Goal: Information Seeking & Learning: Learn about a topic

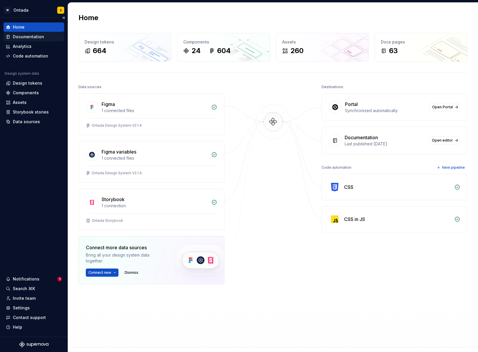
click at [36, 37] on div "Documentation" at bounding box center [28, 37] width 31 height 6
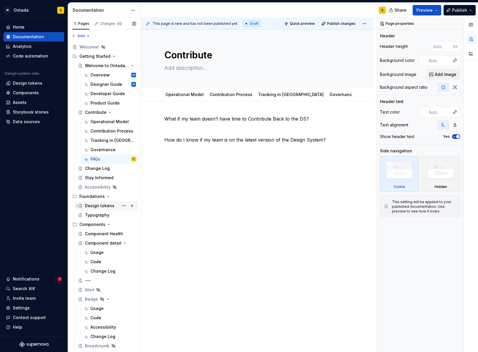
click at [95, 204] on div "Design tokens" at bounding box center [99, 206] width 29 height 6
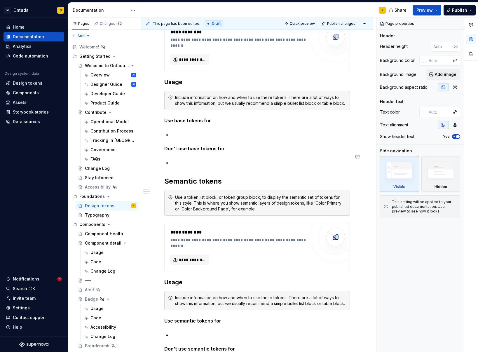
scroll to position [316, 0]
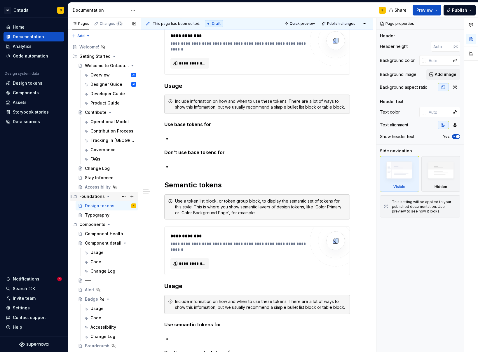
click at [96, 196] on div "Foundations" at bounding box center [91, 196] width 25 height 6
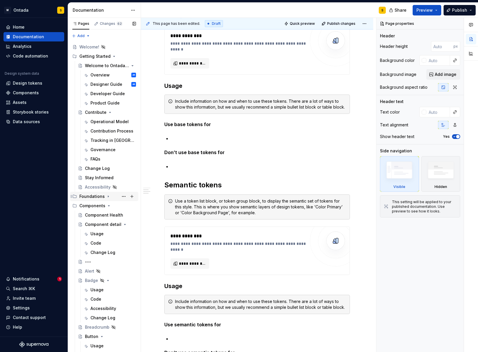
click at [96, 196] on div "Foundations" at bounding box center [91, 196] width 25 height 6
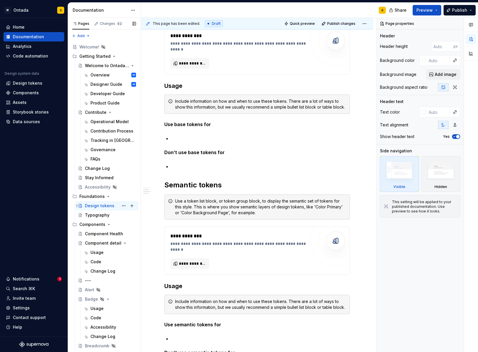
click at [102, 206] on div "Design tokens" at bounding box center [99, 206] width 29 height 6
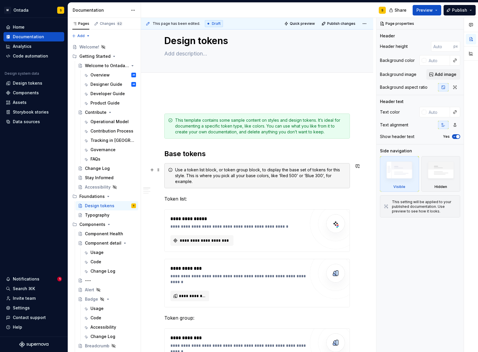
scroll to position [0, 0]
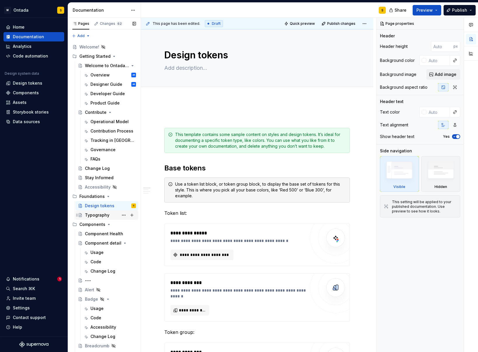
click at [98, 213] on div "Typography" at bounding box center [97, 215] width 25 height 6
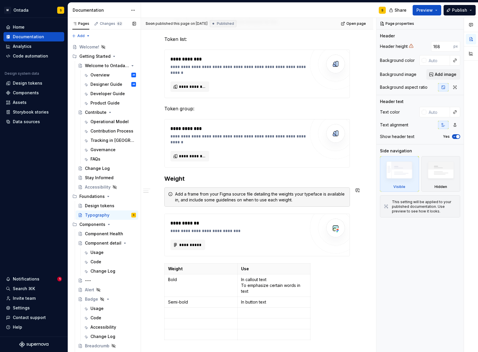
scroll to position [228, 0]
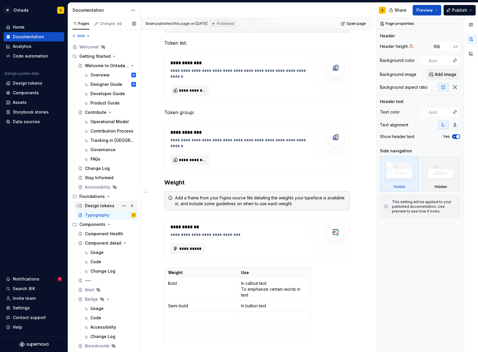
click at [90, 205] on div "Design tokens" at bounding box center [99, 206] width 29 height 6
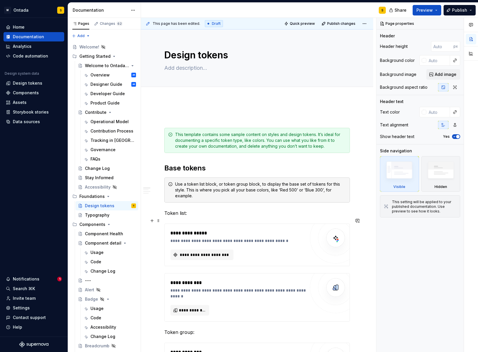
scroll to position [20, 0]
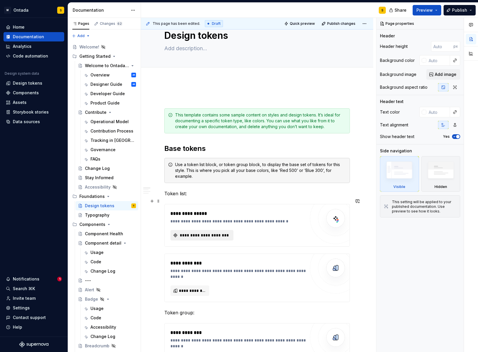
click at [216, 232] on span "**********" at bounding box center [204, 235] width 51 height 6
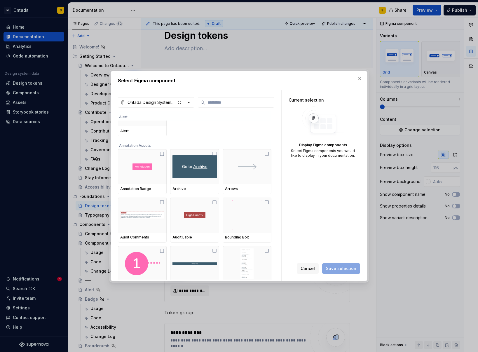
scroll to position [56, 0]
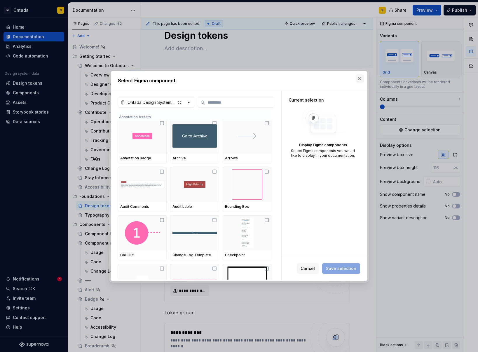
click at [361, 77] on button "button" at bounding box center [360, 78] width 8 height 8
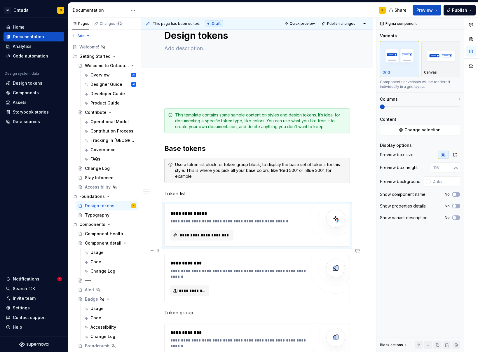
scroll to position [31, 0]
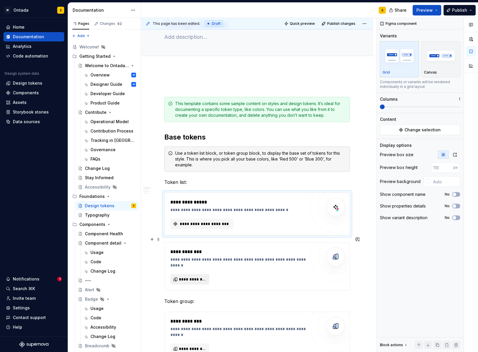
click at [199, 276] on span "**********" at bounding box center [192, 279] width 27 height 6
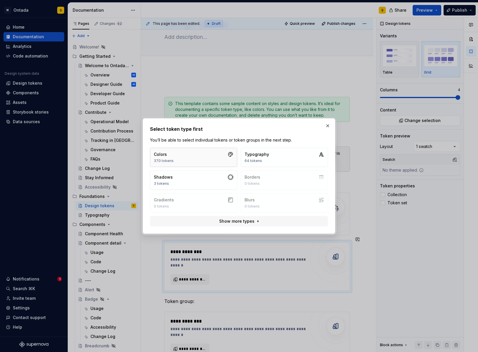
click at [210, 160] on button "Colors 370 tokens" at bounding box center [193, 157] width 87 height 19
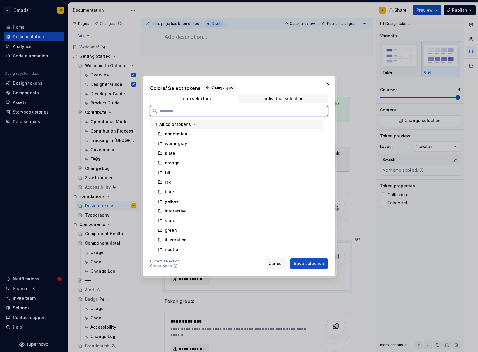
click at [184, 127] on div "All color tokens" at bounding box center [175, 124] width 32 height 6
click at [281, 97] on div "Individual selection" at bounding box center [283, 98] width 40 height 5
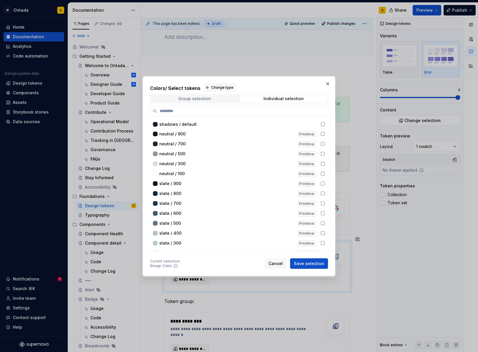
click at [199, 98] on div "Group selection" at bounding box center [194, 98] width 33 height 5
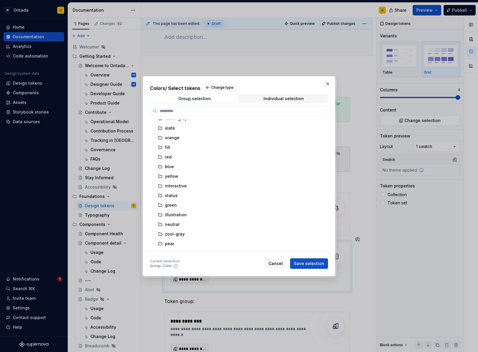
scroll to position [0, 0]
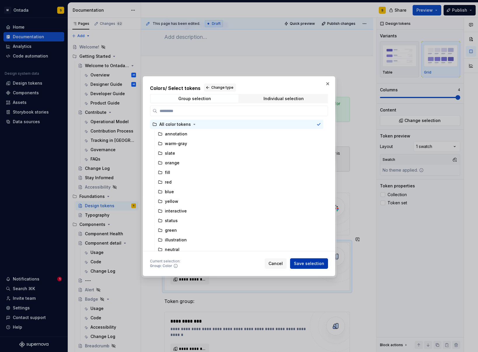
click at [304, 262] on span "Save selection" at bounding box center [309, 264] width 30 height 6
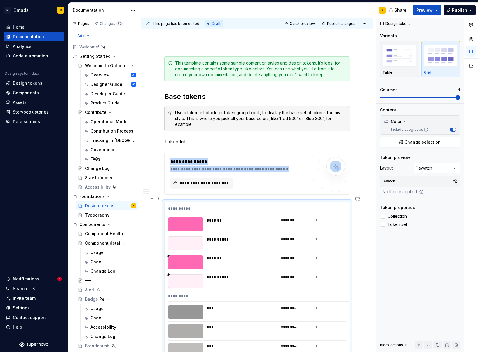
scroll to position [68, 0]
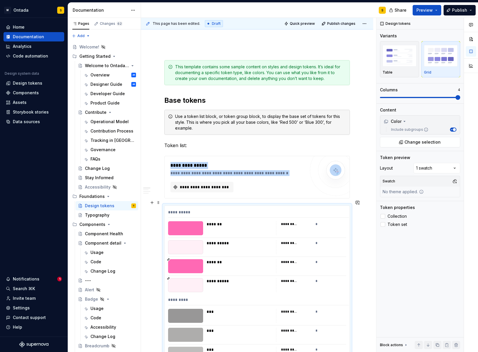
click at [291, 222] on div "*********" at bounding box center [289, 224] width 16 height 5
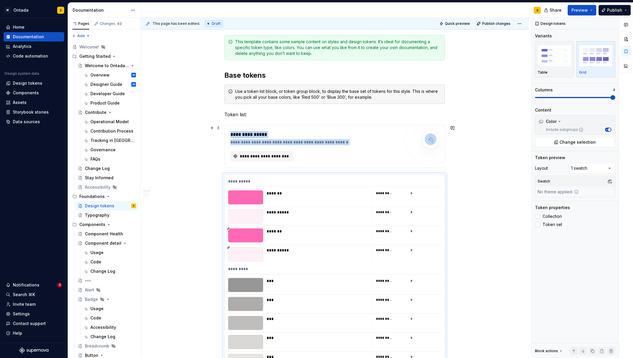
scroll to position [97, 0]
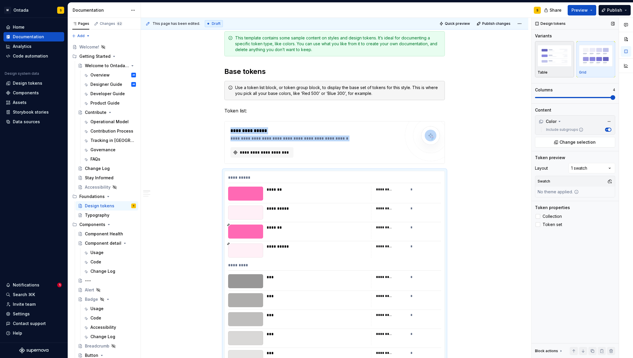
click at [478, 58] on img "button" at bounding box center [555, 55] width 34 height 21
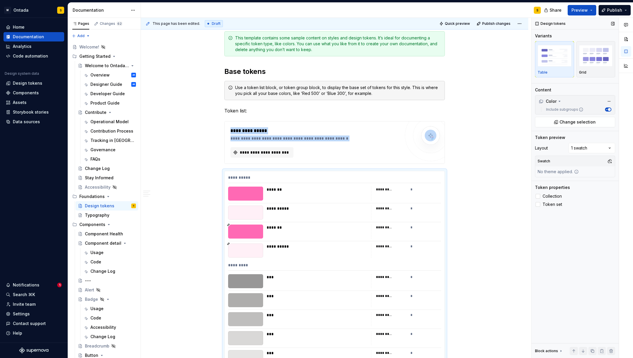
scroll to position [249, 0]
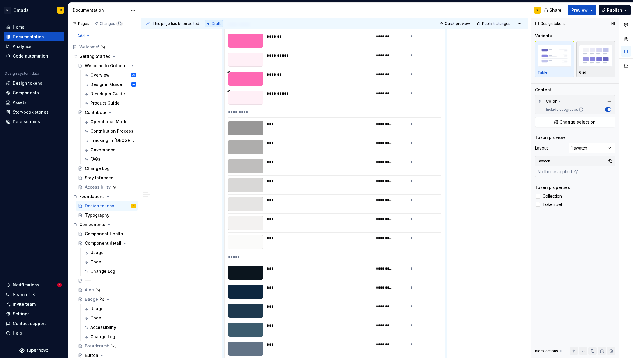
click at [478, 60] on img "button" at bounding box center [596, 55] width 34 height 21
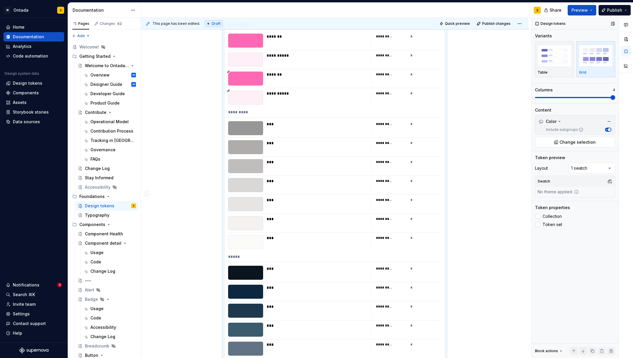
click at [478, 100] on span at bounding box center [613, 97] width 5 height 5
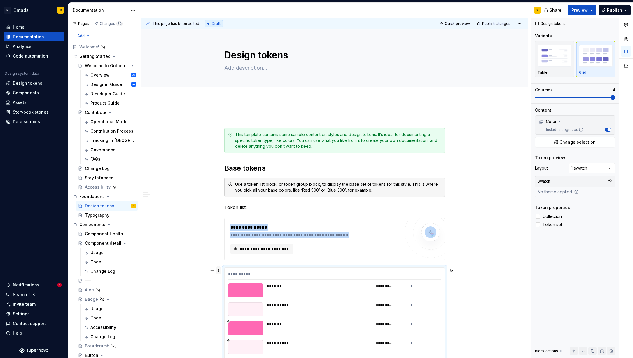
click at [221, 272] on span at bounding box center [218, 270] width 5 height 8
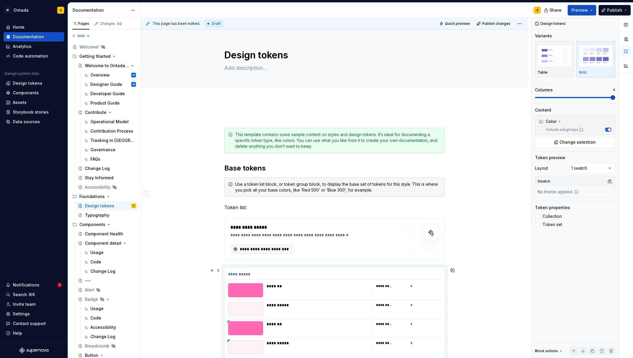
click at [432, 277] on div "**********" at bounding box center [334, 275] width 213 height 8
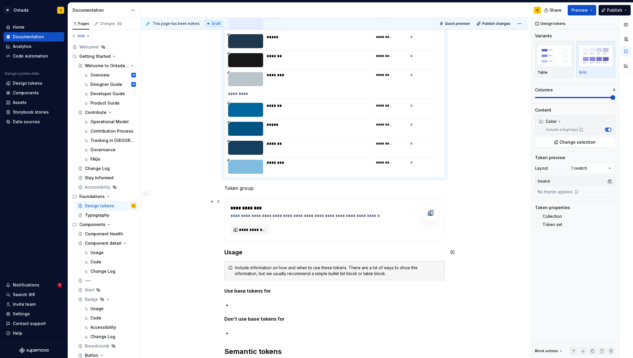
scroll to position [7481, 0]
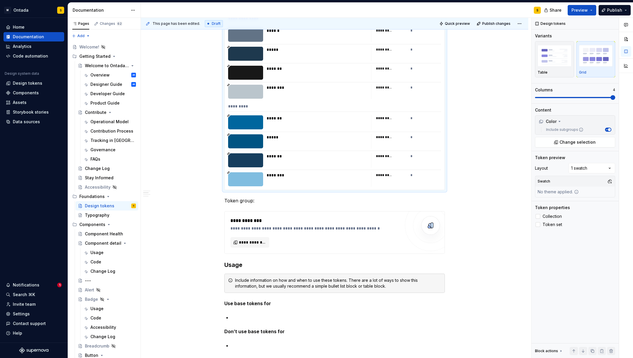
click at [307, 163] on div "*******" at bounding box center [317, 160] width 101 height 14
click at [243, 179] on div "To enrich screen reader interactions, please activate Accessibility in Grammarl…" at bounding box center [245, 179] width 35 height 14
click at [230, 174] on div "To enrich screen reader interactions, please activate Accessibility in Grammarl…" at bounding box center [245, 179] width 35 height 14
click at [299, 181] on div "********" at bounding box center [317, 179] width 101 height 14
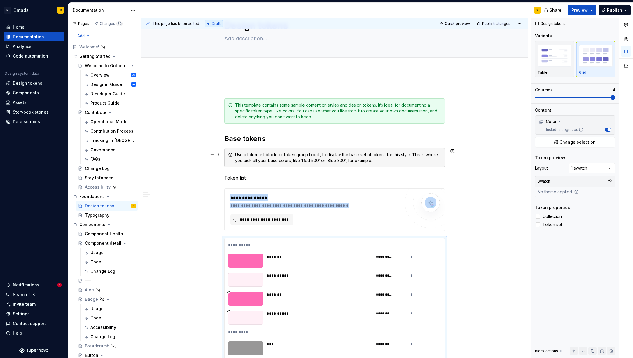
scroll to position [0, 0]
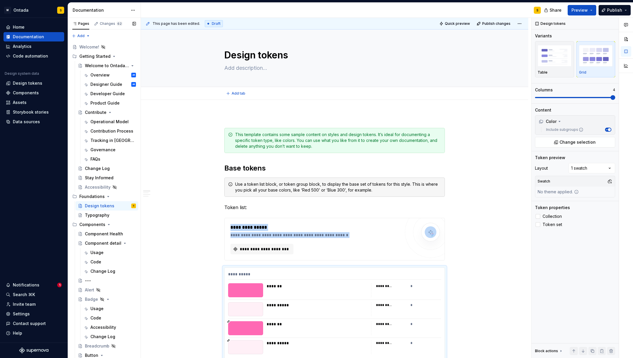
type textarea "*"
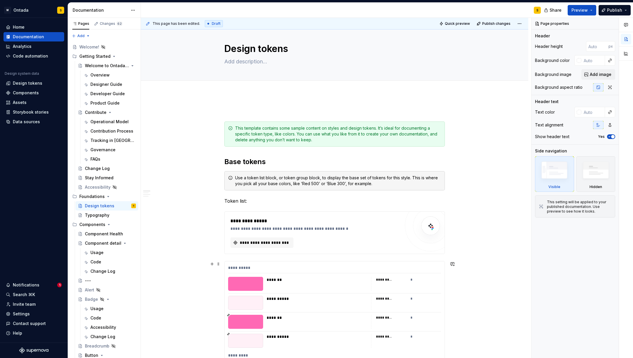
scroll to position [11, 0]
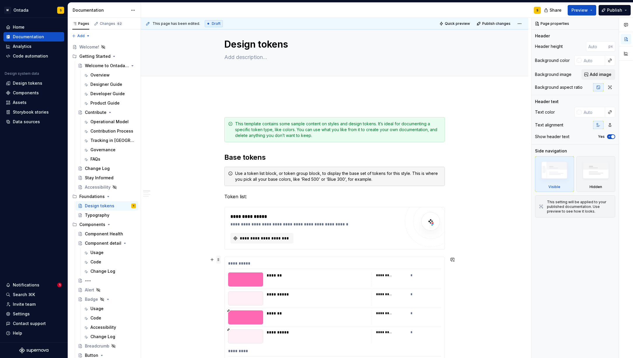
click at [221, 260] on span at bounding box center [218, 259] width 5 height 8
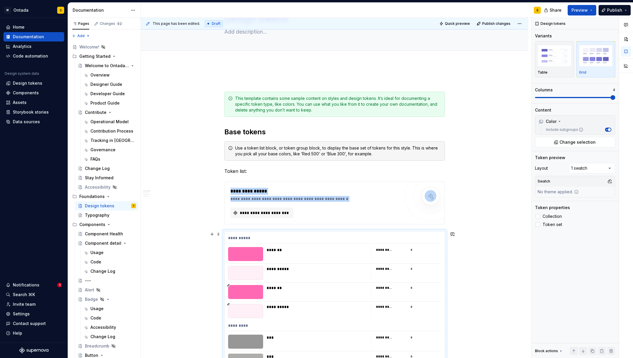
scroll to position [62, 0]
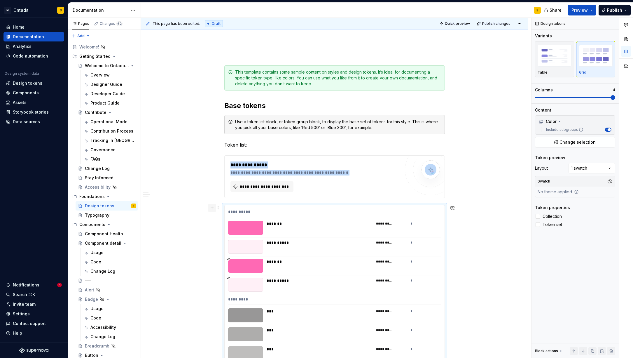
click at [214, 209] on button "button" at bounding box center [212, 208] width 8 height 8
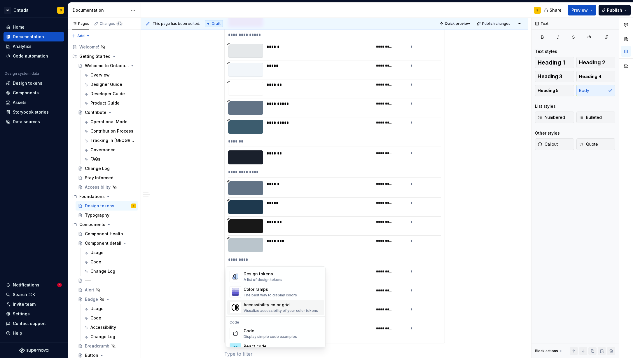
scroll to position [430, 0]
click at [275, 279] on div "A list of design tokens" at bounding box center [263, 280] width 39 height 5
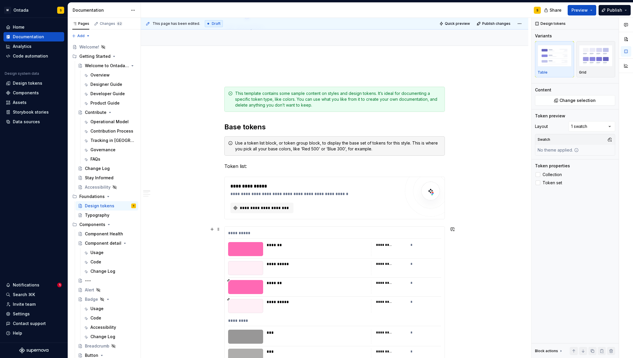
scroll to position [32, 0]
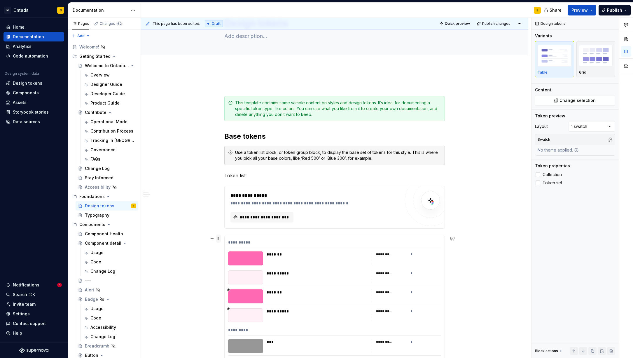
click at [220, 240] on span at bounding box center [218, 238] width 5 height 8
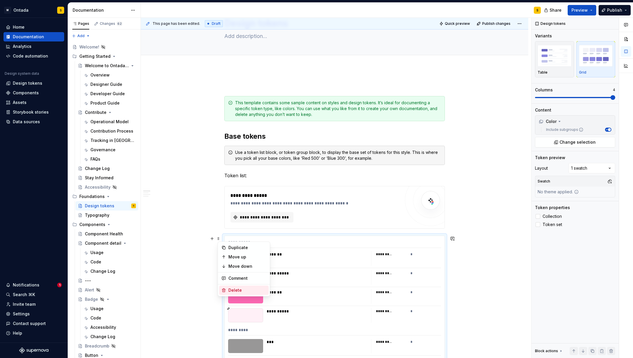
click at [242, 289] on div "Delete" at bounding box center [247, 290] width 38 height 6
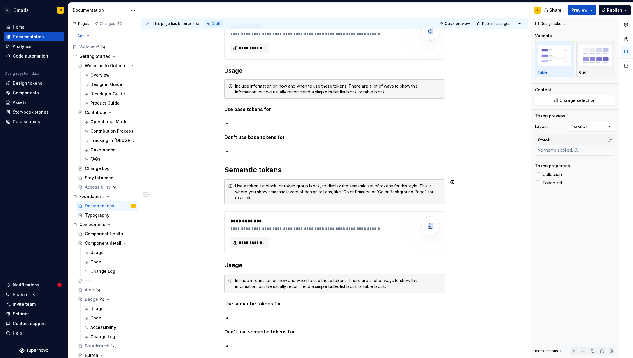
scroll to position [313, 0]
click at [220, 187] on span at bounding box center [218, 187] width 5 height 8
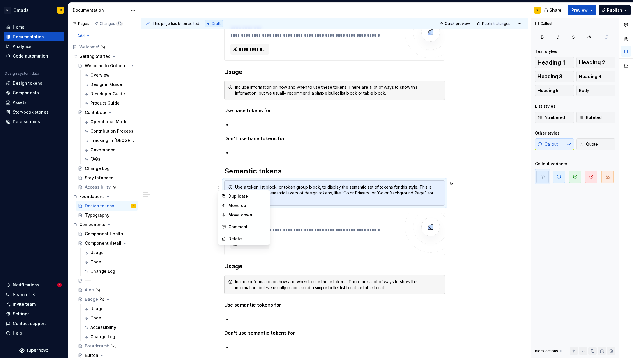
type textarea "*"
click at [175, 231] on div "**********" at bounding box center [334, 148] width 387 height 723
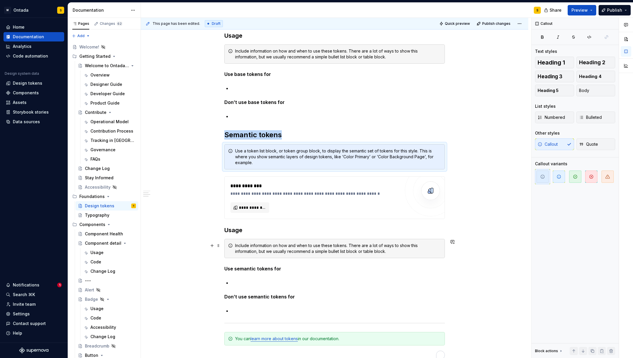
scroll to position [437, 0]
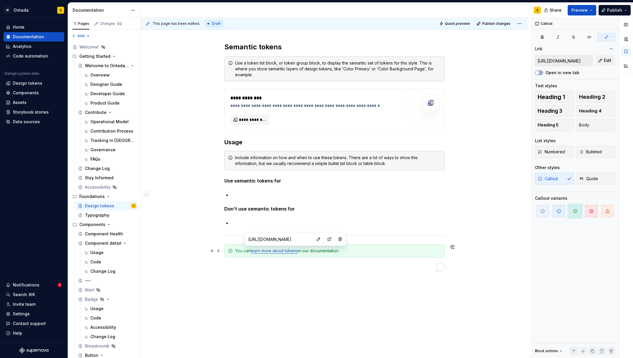
click at [288, 249] on link "learn more about tokens" at bounding box center [274, 250] width 47 height 5
click at [254, 238] on input "[URL][DOMAIN_NAME]" at bounding box center [279, 239] width 66 height 11
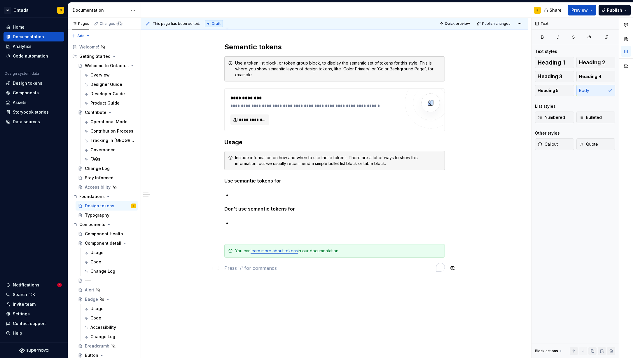
click at [232, 265] on p "To enrich screen reader interactions, please activate Accessibility in Grammarl…" at bounding box center [334, 267] width 221 height 7
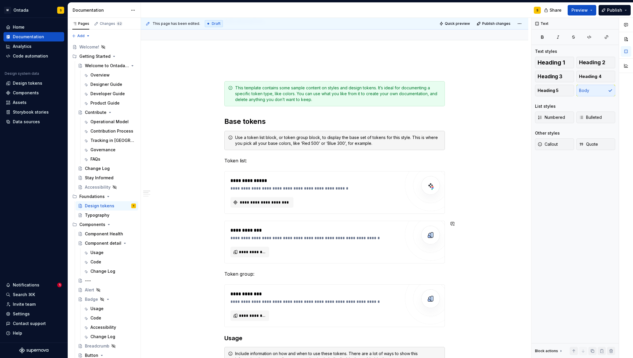
scroll to position [52, 0]
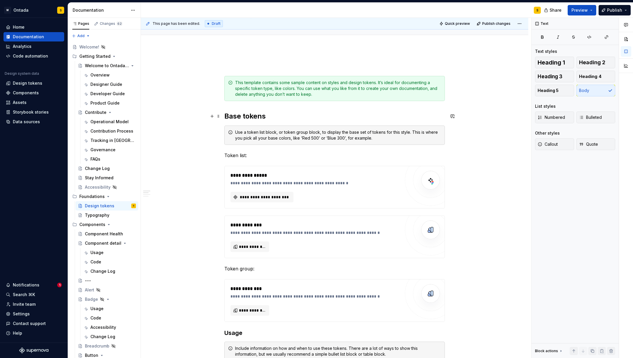
click at [245, 116] on h2 "Base tokens" at bounding box center [334, 115] width 221 height 9
click at [237, 114] on h2 "Base tokens" at bounding box center [334, 115] width 221 height 9
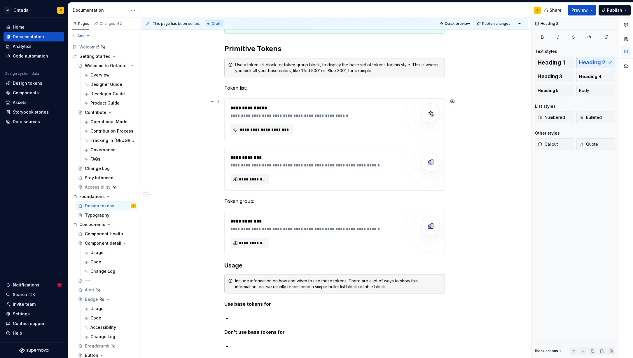
scroll to position [149, 0]
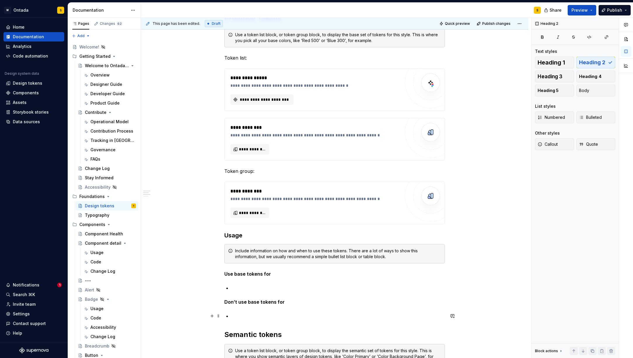
click at [193, 317] on div "**********" at bounding box center [334, 311] width 387 height 723
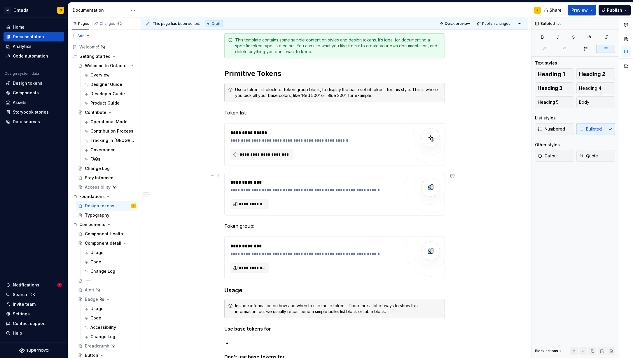
scroll to position [40, 0]
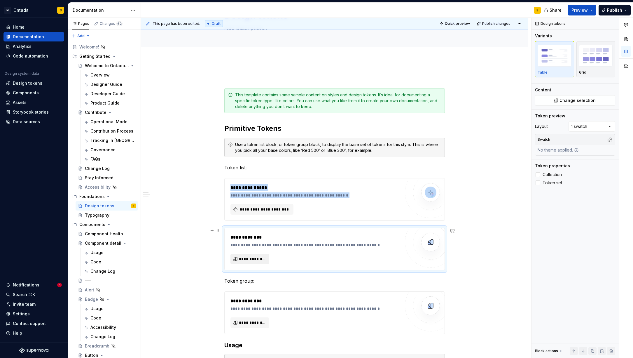
click at [255, 256] on span "**********" at bounding box center [252, 259] width 27 height 6
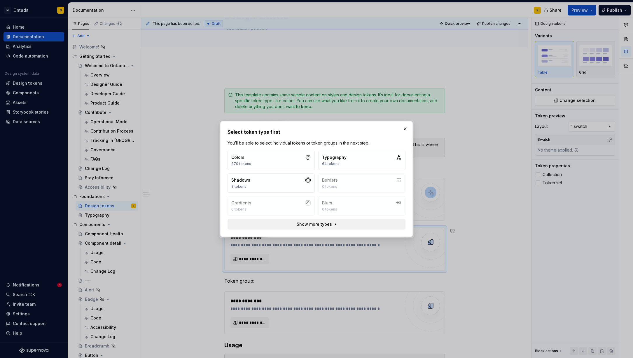
click at [321, 223] on span "Show more types" at bounding box center [314, 224] width 35 height 6
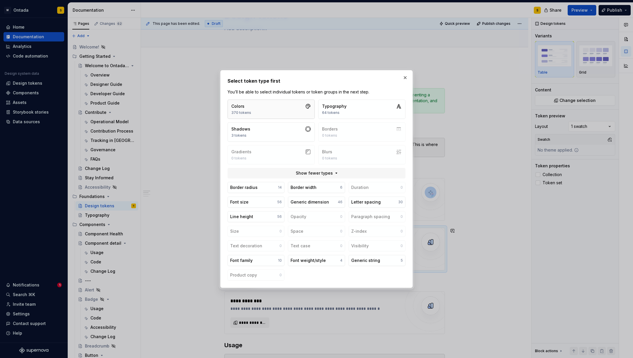
click at [264, 105] on button "Colors 370 tokens" at bounding box center [271, 108] width 87 height 19
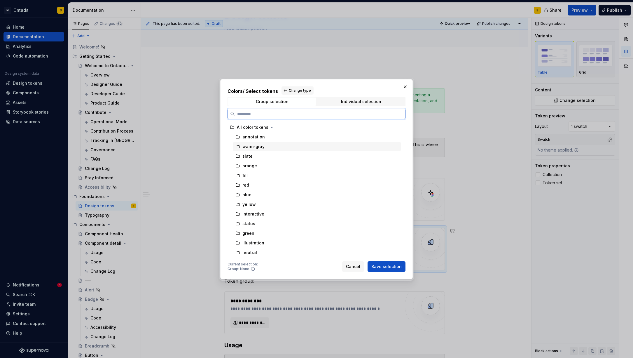
click at [261, 146] on div "warm-gray" at bounding box center [253, 147] width 22 height 6
click at [257, 155] on div "slate" at bounding box center [317, 155] width 168 height 9
click at [268, 138] on div "annotation" at bounding box center [317, 136] width 168 height 9
click at [265, 144] on div "warm-gray" at bounding box center [317, 146] width 168 height 9
click at [269, 156] on div "slate" at bounding box center [317, 155] width 168 height 9
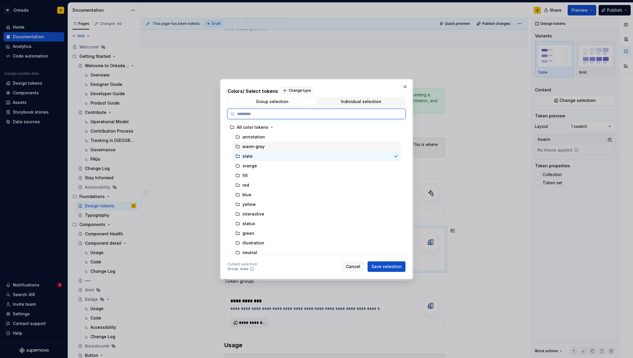
click at [273, 145] on div "warm-gray" at bounding box center [317, 146] width 168 height 9
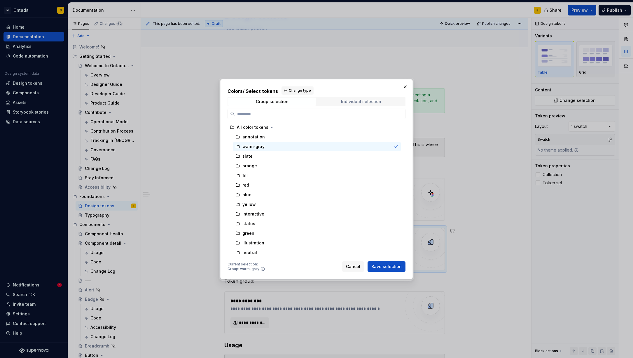
click at [344, 100] on div "Individual selection" at bounding box center [361, 101] width 40 height 5
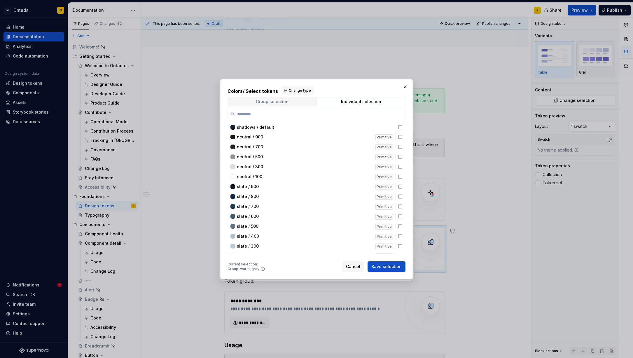
click at [284, 101] on div "Group selection" at bounding box center [272, 101] width 33 height 5
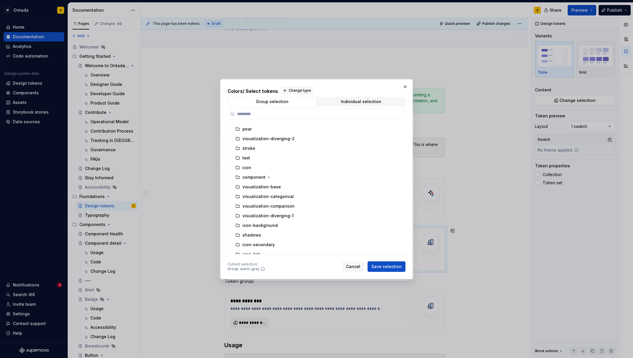
scroll to position [0, 0]
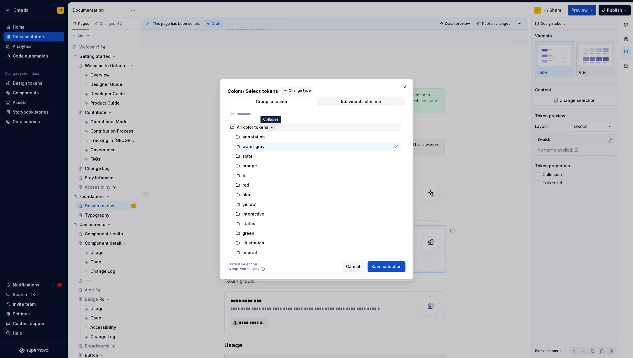
click at [270, 127] on icon "button" at bounding box center [272, 127] width 5 height 5
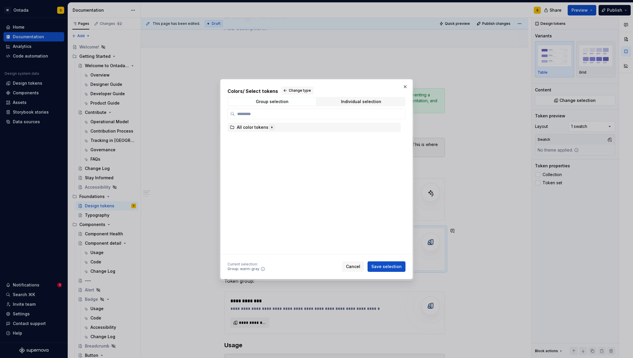
click at [270, 127] on icon "button" at bounding box center [272, 127] width 5 height 5
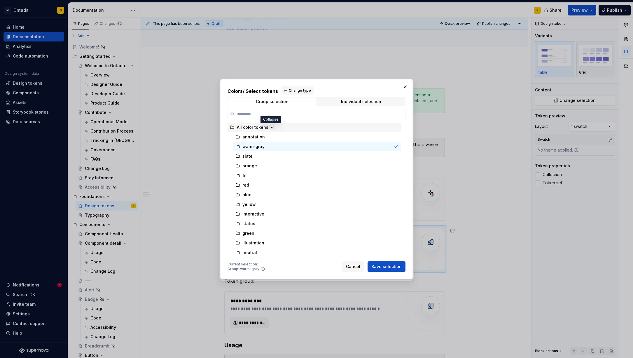
click at [270, 125] on icon "button" at bounding box center [272, 127] width 5 height 5
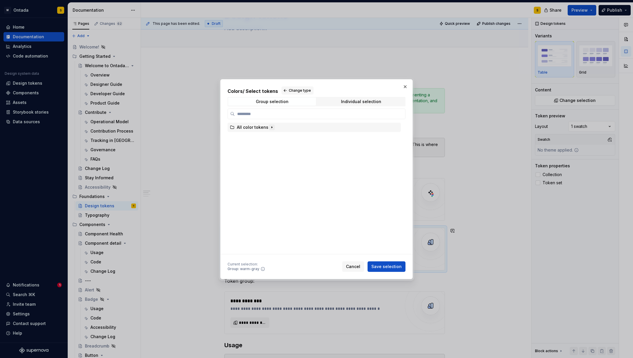
click at [270, 125] on icon "button" at bounding box center [272, 127] width 5 height 5
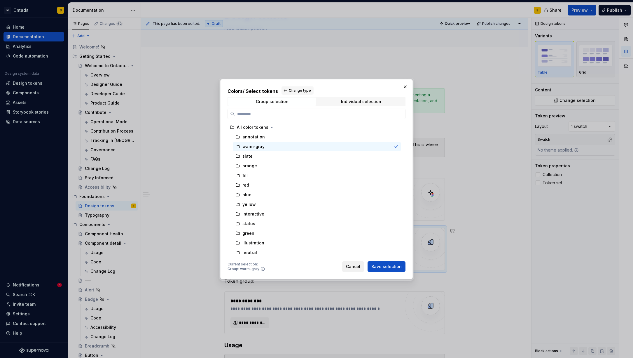
click at [354, 268] on span "Cancel" at bounding box center [353, 266] width 14 height 6
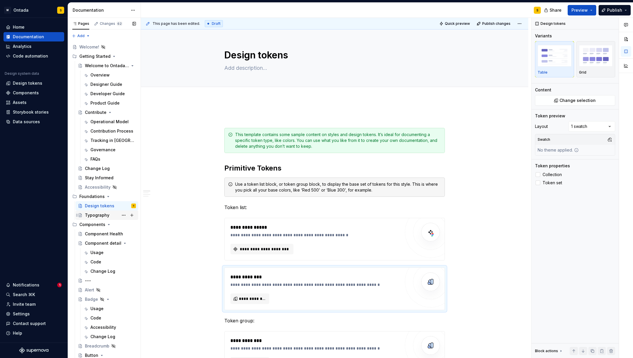
click at [102, 216] on div "Typography" at bounding box center [97, 215] width 25 height 6
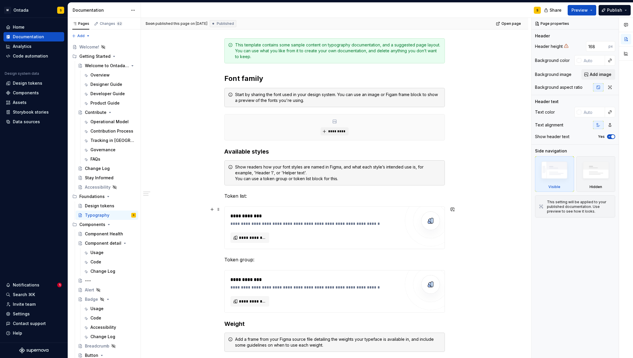
scroll to position [122, 0]
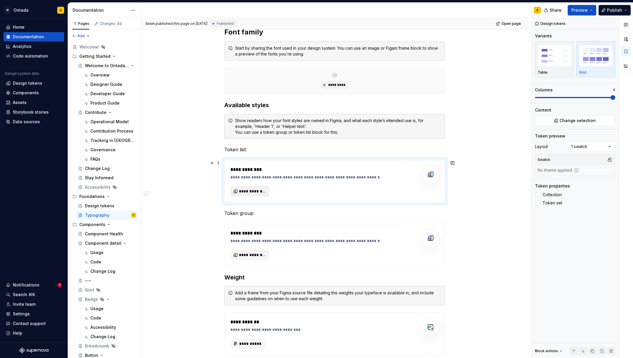
click at [261, 189] on span "**********" at bounding box center [252, 191] width 27 height 6
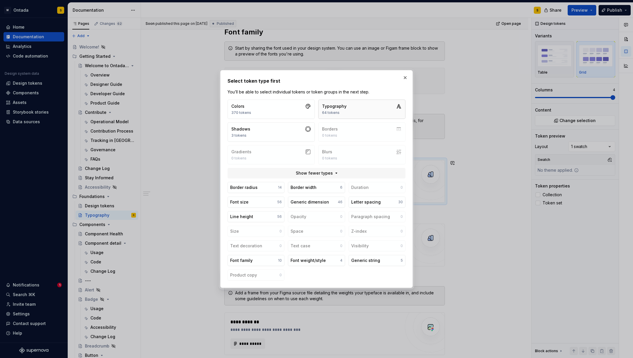
click at [329, 109] on div "Typography" at bounding box center [334, 106] width 25 height 6
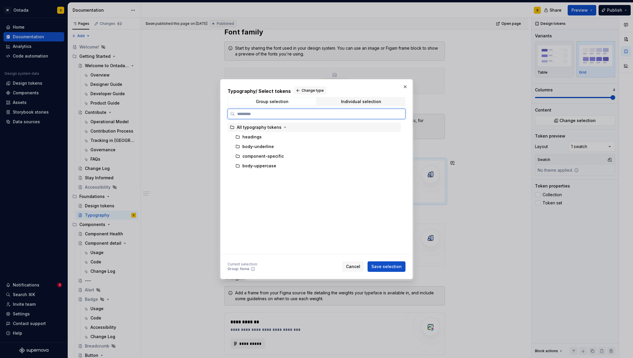
click at [312, 126] on div "All typography tokens" at bounding box center [314, 127] width 173 height 9
click at [392, 264] on span "Save selection" at bounding box center [386, 266] width 30 height 6
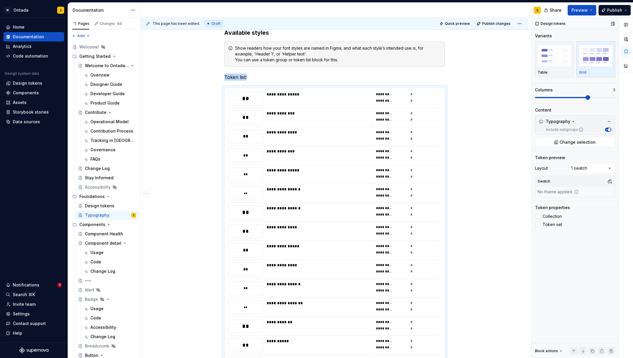
scroll to position [264, 0]
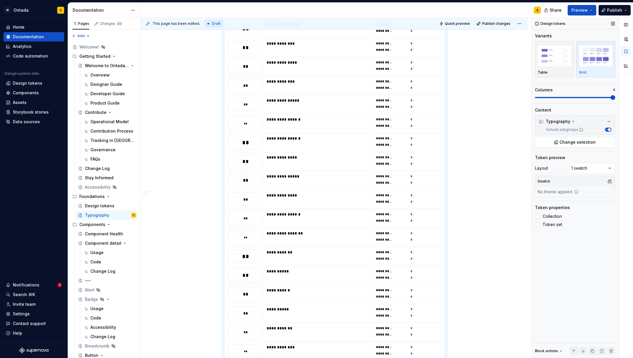
click at [615, 95] on span at bounding box center [613, 97] width 5 height 5
drag, startPoint x: 572, startPoint y: 95, endPoint x: 565, endPoint y: 97, distance: 6.5
click at [558, 99] on div "Columns 4" at bounding box center [575, 93] width 80 height 13
click at [578, 97] on span at bounding box center [561, 97] width 53 height 1
click at [544, 98] on span at bounding box center [561, 97] width 53 height 1
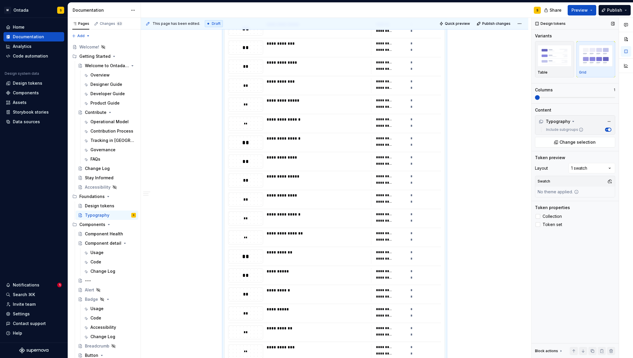
click at [614, 97] on span at bounding box center [575, 97] width 80 height 1
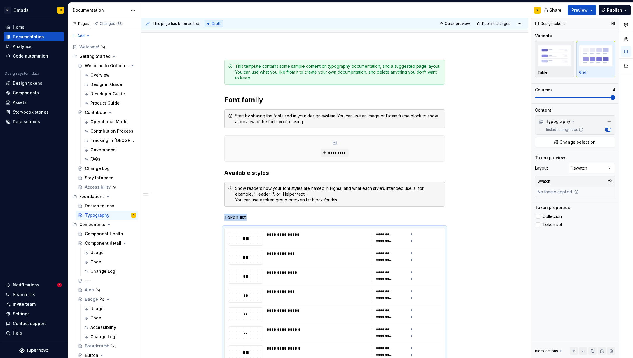
scroll to position [60, 0]
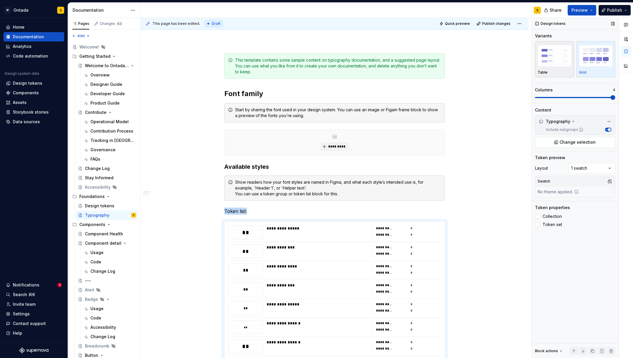
click at [561, 61] on img "button" at bounding box center [555, 55] width 34 height 21
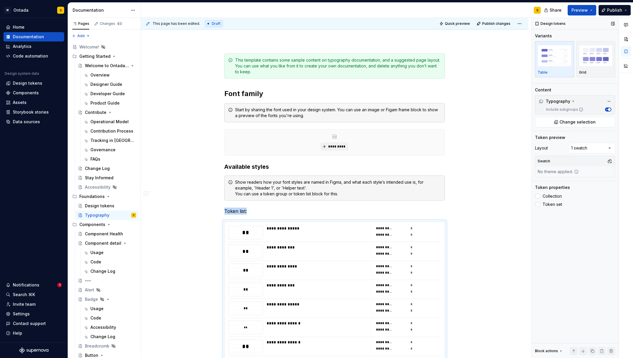
scroll to position [264, 0]
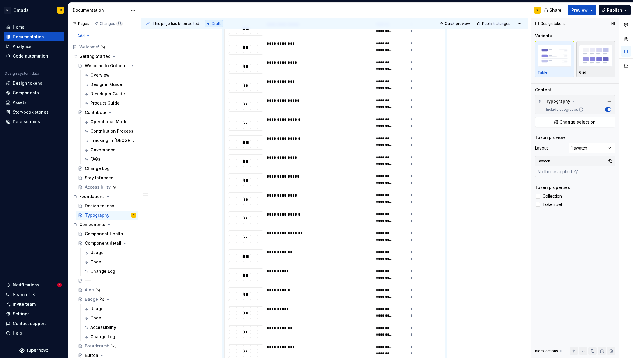
click at [597, 57] on img "button" at bounding box center [596, 55] width 34 height 21
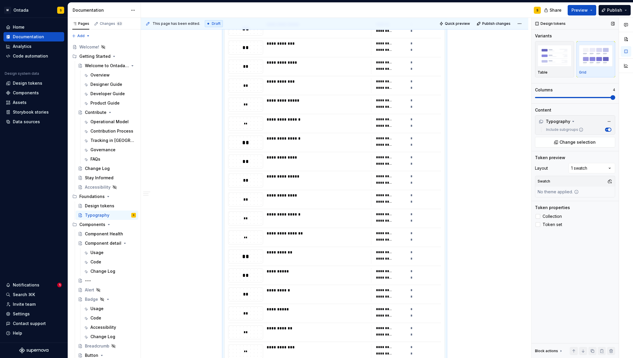
click at [610, 97] on span at bounding box center [575, 97] width 80 height 1
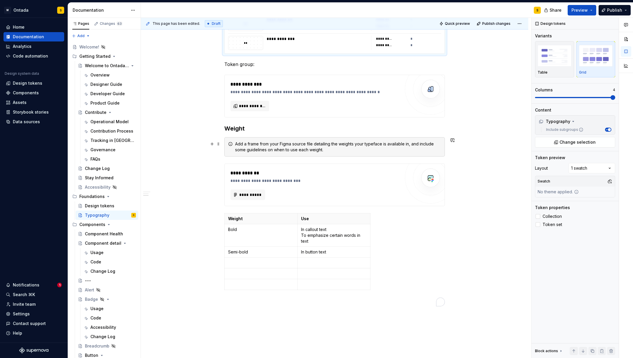
scroll to position [1480, 0]
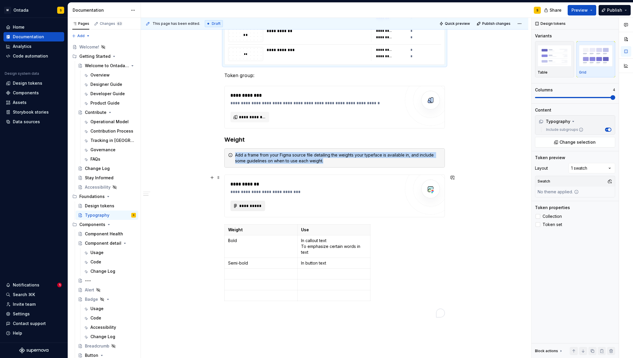
click at [256, 205] on span "**********" at bounding box center [250, 206] width 22 height 6
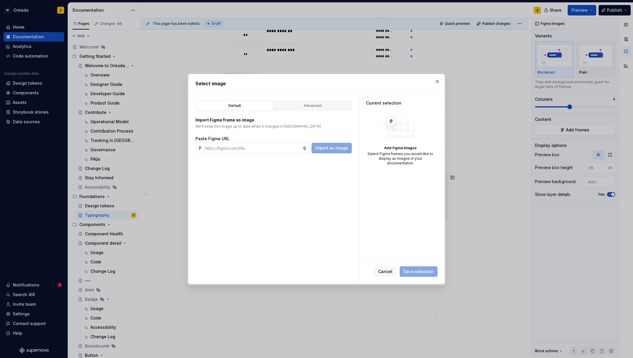
type textarea "*"
click at [246, 144] on input "text" at bounding box center [252, 148] width 100 height 11
click at [436, 81] on button "button" at bounding box center [437, 81] width 8 height 8
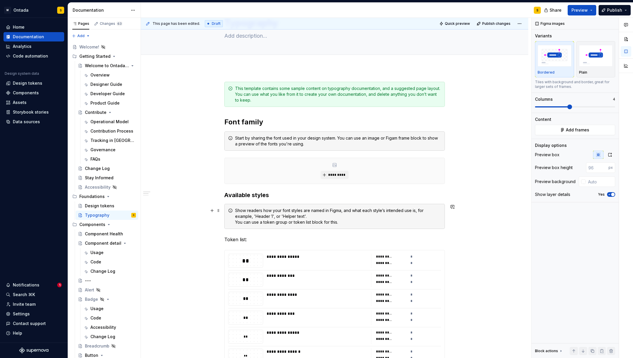
scroll to position [0, 0]
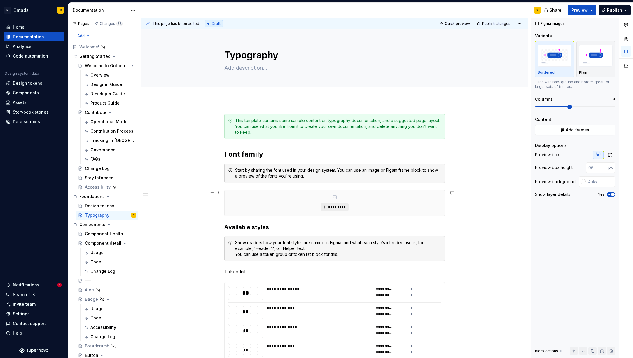
click at [337, 207] on span "*********" at bounding box center [337, 207] width 18 height 5
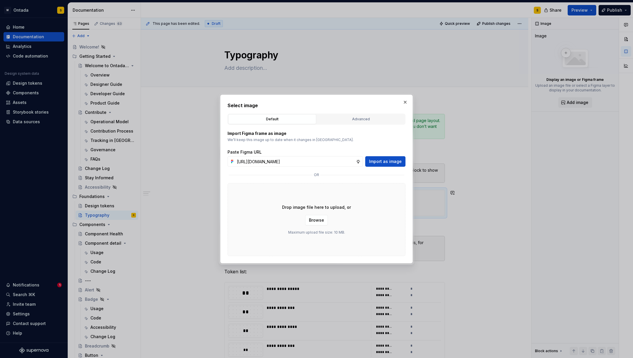
scroll to position [0, 162]
type input "[URL][DOMAIN_NAME]"
click at [390, 161] on span "Import as image" at bounding box center [385, 161] width 33 height 6
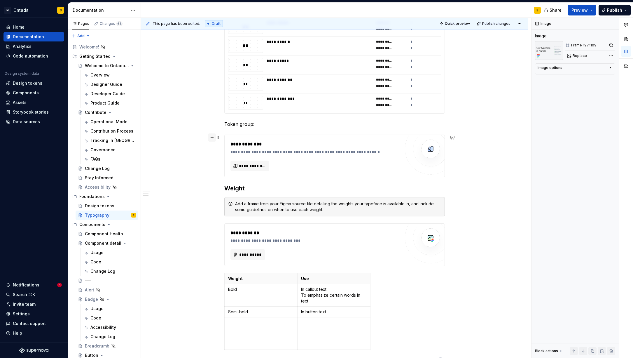
scroll to position [1488, 0]
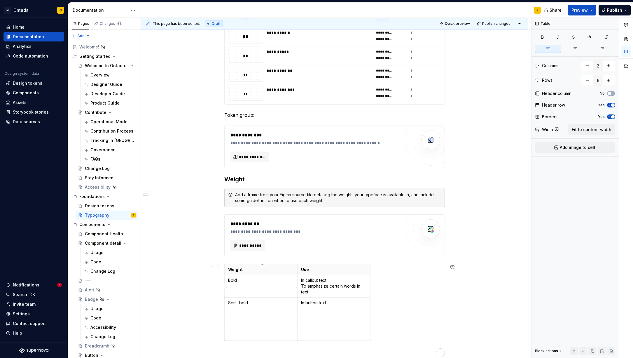
click at [238, 275] on td "Bold" at bounding box center [261, 286] width 73 height 22
click at [248, 303] on p "Semi-bold" at bounding box center [261, 303] width 66 height 6
click at [244, 315] on p "To enrich screen reader interactions, please activate Accessibility in Grammarl…" at bounding box center [261, 313] width 66 height 6
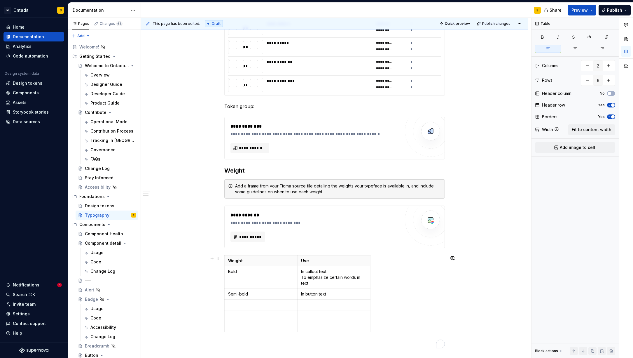
scroll to position [1483, 0]
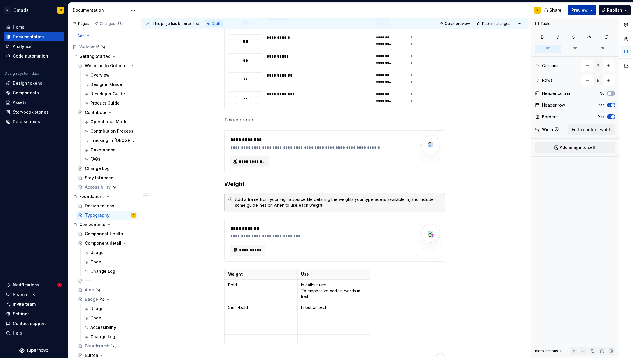
click at [594, 8] on button "Preview" at bounding box center [582, 10] width 29 height 11
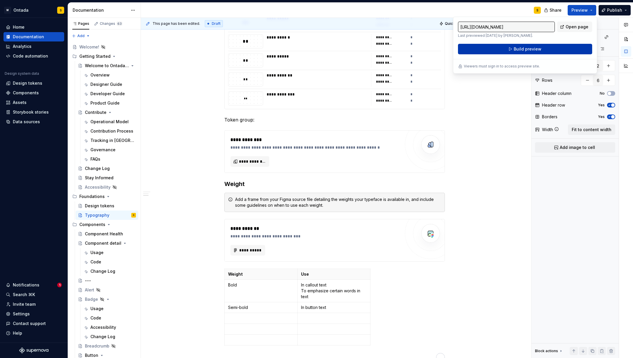
click at [544, 49] on button "Build preview" at bounding box center [525, 49] width 134 height 11
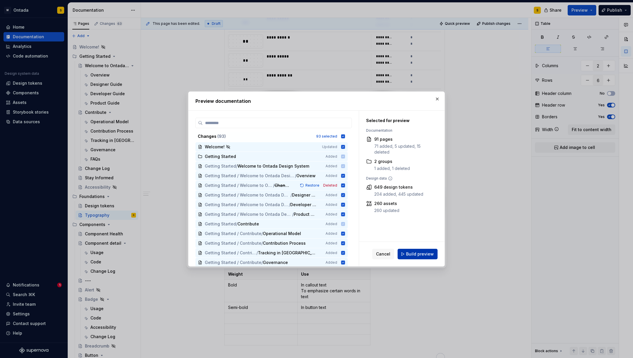
click at [429, 256] on span "Build preview" at bounding box center [420, 254] width 28 height 6
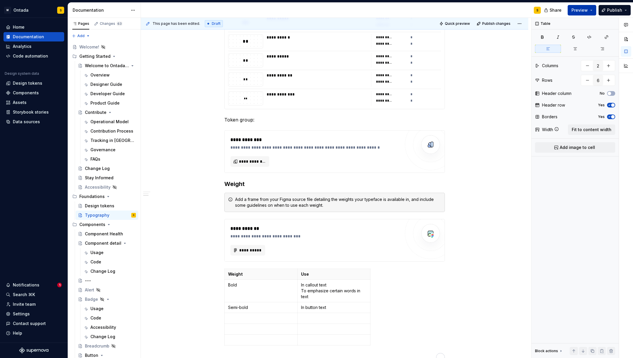
click at [593, 10] on button "Preview" at bounding box center [582, 10] width 29 height 11
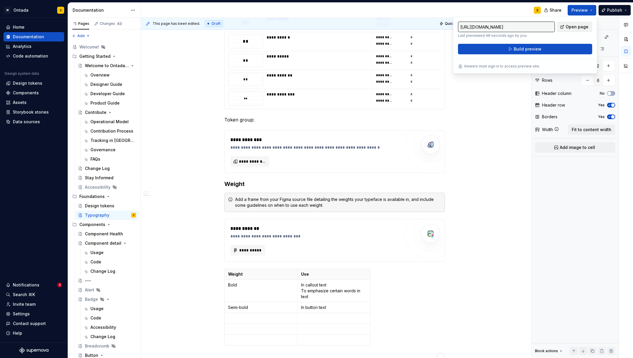
click at [580, 28] on span "Open page" at bounding box center [577, 27] width 23 height 6
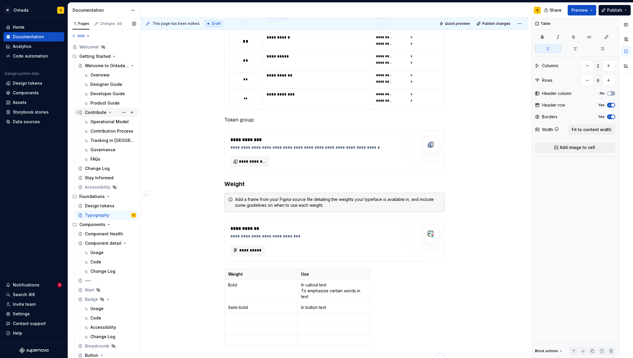
click at [98, 113] on div "Contribute" at bounding box center [96, 112] width 22 height 6
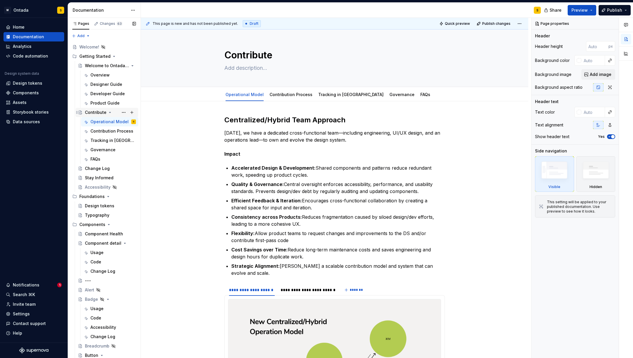
click at [99, 110] on div "Contribute" at bounding box center [96, 112] width 22 height 6
click at [97, 169] on div "Change Log" at bounding box center [97, 168] width 25 height 6
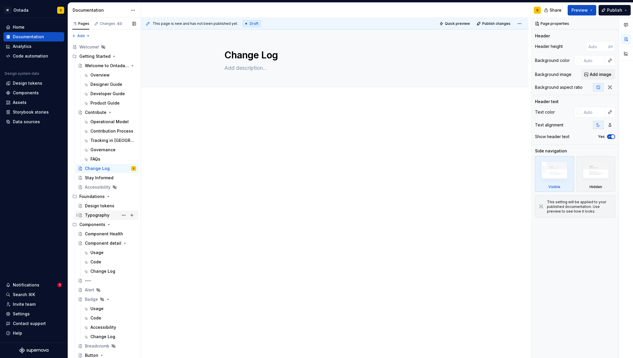
click at [96, 212] on div "Typography" at bounding box center [110, 215] width 51 height 8
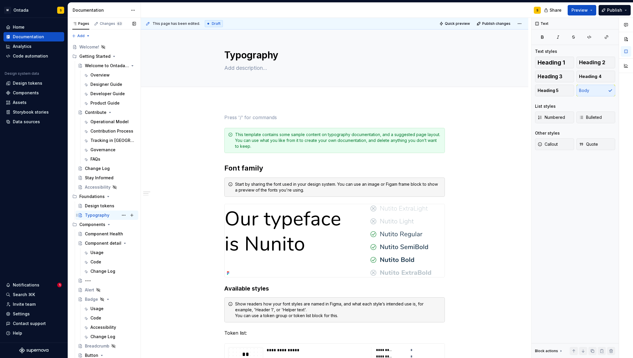
click at [106, 212] on div "Typography" at bounding box center [97, 215] width 25 height 6
click at [173, 95] on div "Add tab" at bounding box center [334, 93] width 341 height 8
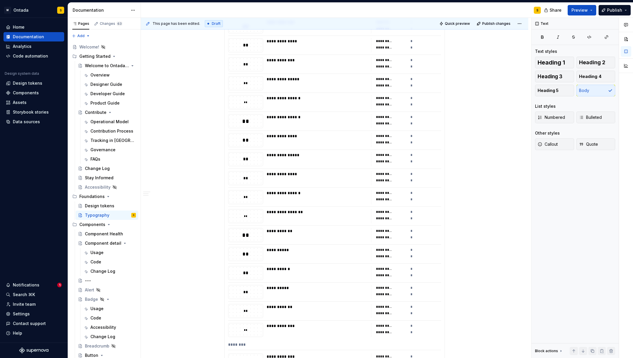
scroll to position [350, 0]
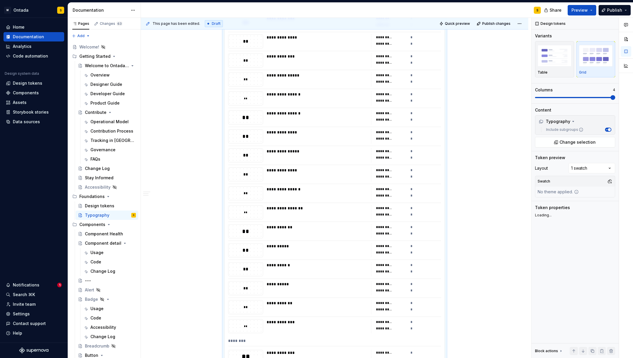
click at [305, 112] on div "**********" at bounding box center [317, 113] width 101 height 6
click at [554, 58] on img "button" at bounding box center [555, 55] width 34 height 21
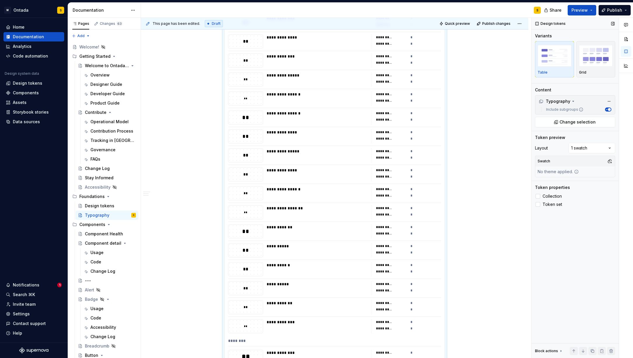
scroll to position [325, 0]
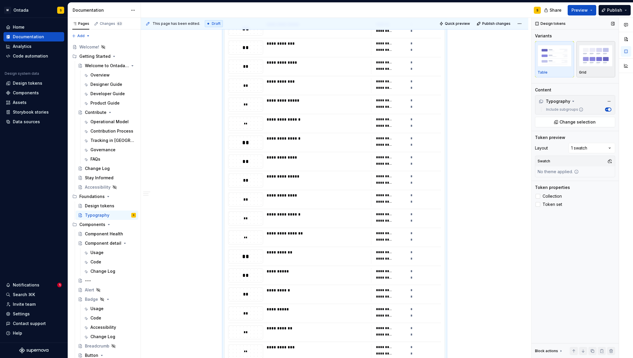
click at [603, 66] on div "button" at bounding box center [596, 56] width 34 height 24
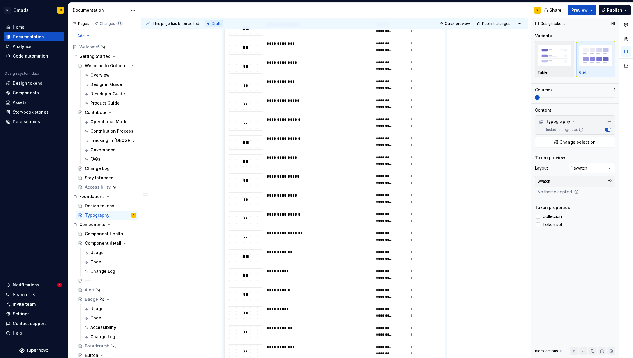
click at [558, 66] on img "button" at bounding box center [555, 55] width 34 height 21
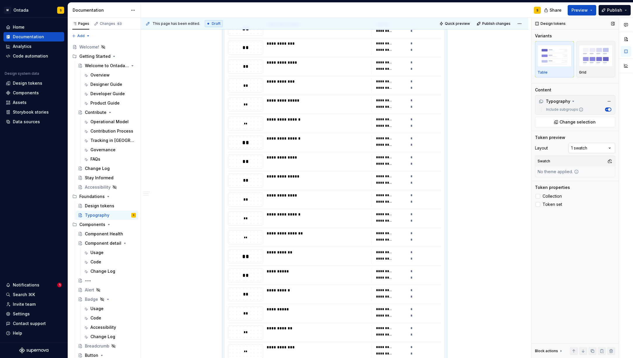
click at [594, 147] on div "Comments Open comments No comments yet Select ‘Comment’ from the block context …" at bounding box center [583, 188] width 102 height 340
click at [596, 145] on div "Comments Open comments No comments yet Select ‘Comment’ from the block context …" at bounding box center [583, 188] width 102 height 340
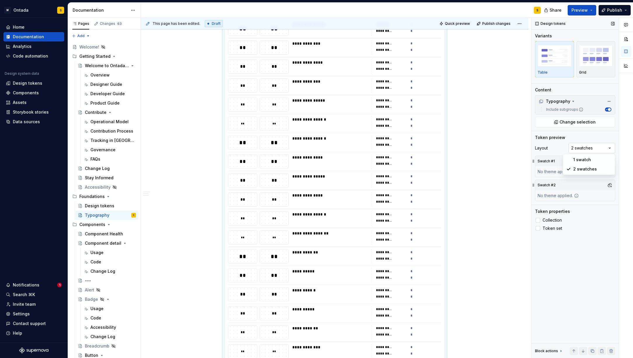
click at [596, 146] on div "Comments Open comments No comments yet Select ‘Comment’ from the block context …" at bounding box center [583, 188] width 102 height 340
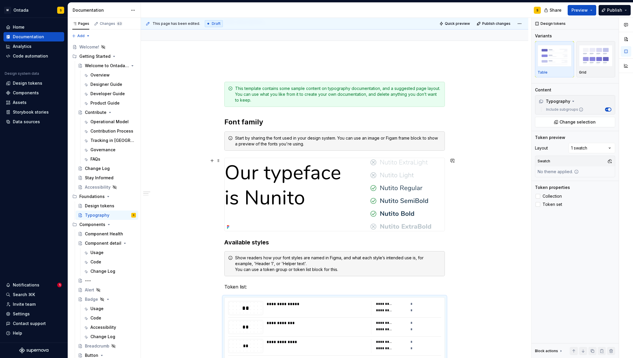
scroll to position [42, 0]
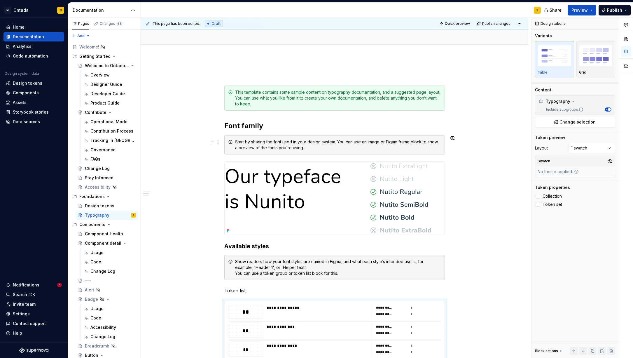
type textarea "*"
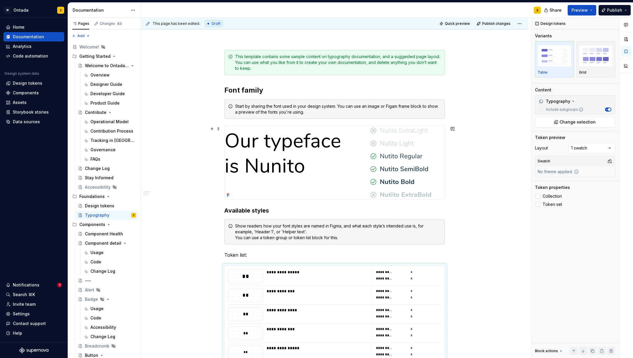
scroll to position [87, 0]
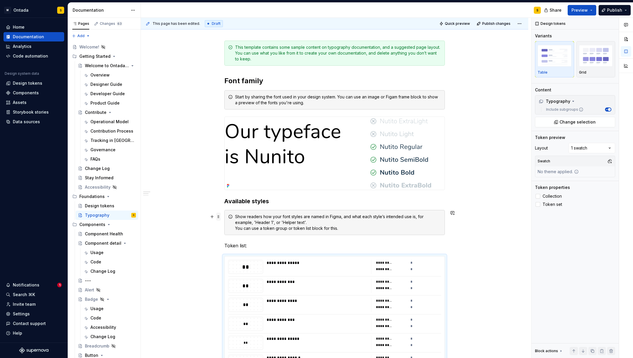
click at [221, 219] on span at bounding box center [218, 216] width 5 height 8
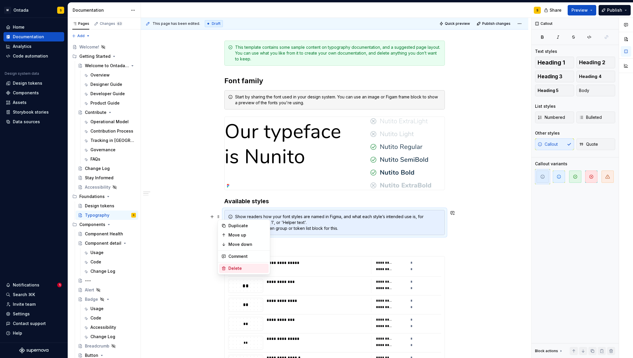
click at [235, 266] on div "Delete" at bounding box center [247, 268] width 38 height 6
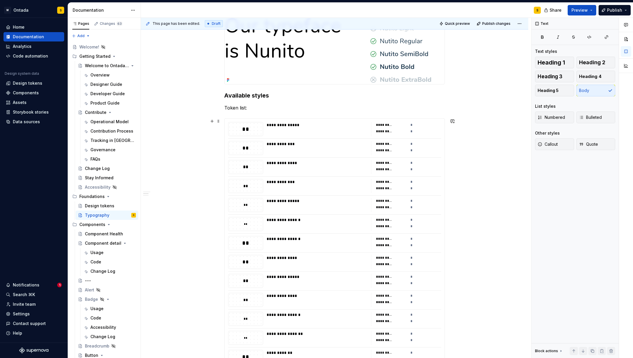
scroll to position [189, 0]
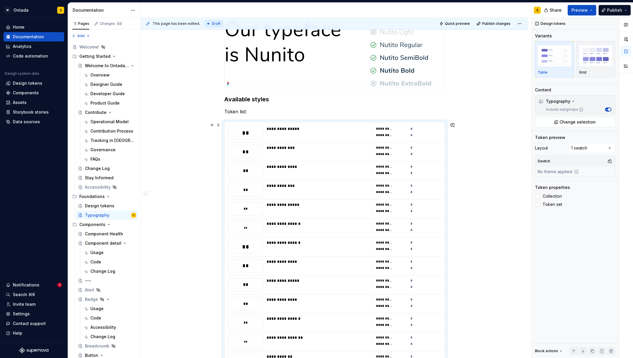
click at [398, 130] on div "**********" at bounding box center [391, 129] width 31 height 6
click at [221, 125] on span at bounding box center [218, 125] width 5 height 8
click at [232, 175] on div "Delete" at bounding box center [247, 177] width 38 height 6
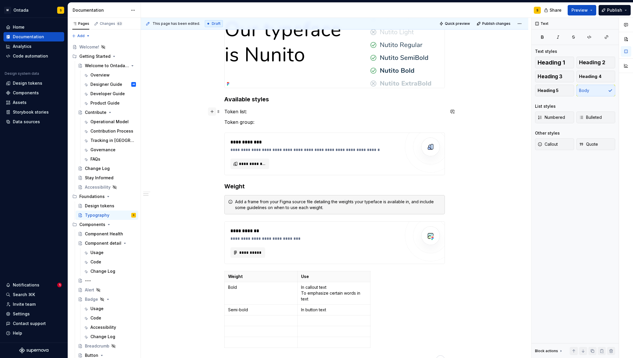
click at [213, 111] on button "button" at bounding box center [212, 111] width 8 height 8
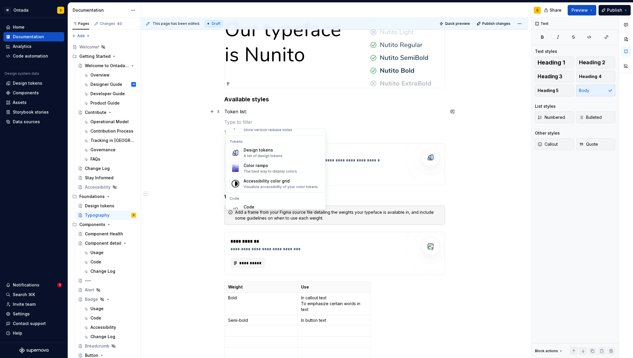
scroll to position [404, 0]
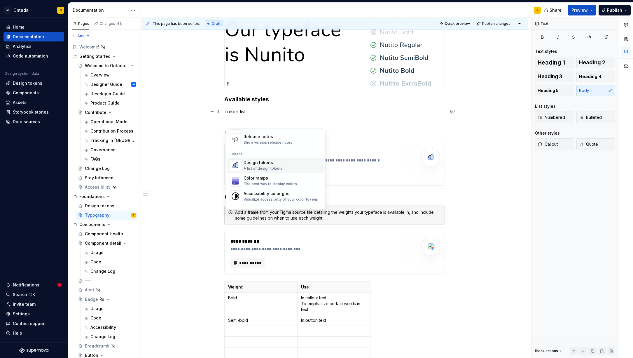
click at [270, 160] on div "Design tokens" at bounding box center [263, 163] width 39 height 6
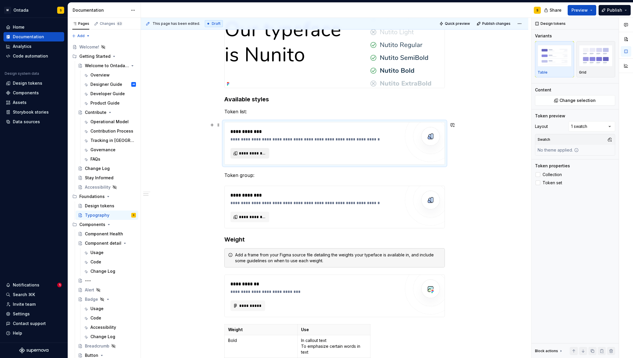
click at [265, 157] on button "**********" at bounding box center [249, 153] width 39 height 11
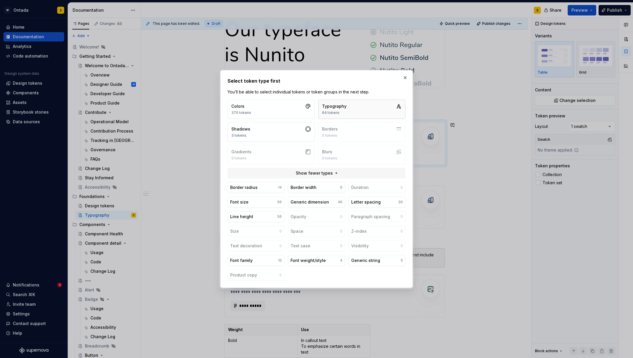
click at [340, 107] on div "Typography" at bounding box center [334, 106] width 25 height 6
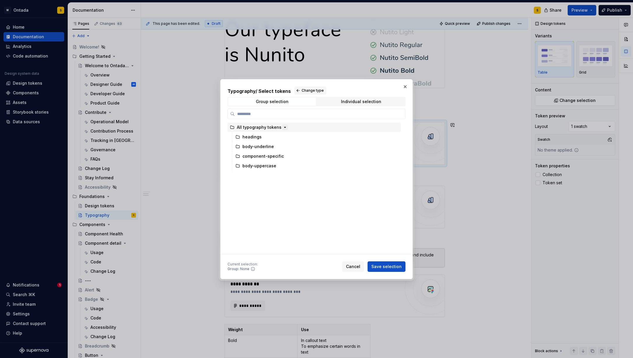
click at [282, 126] on button "button" at bounding box center [285, 127] width 6 height 6
click at [389, 126] on div "All typography tokens" at bounding box center [314, 127] width 173 height 9
click at [393, 268] on span "Save selection" at bounding box center [386, 266] width 30 height 6
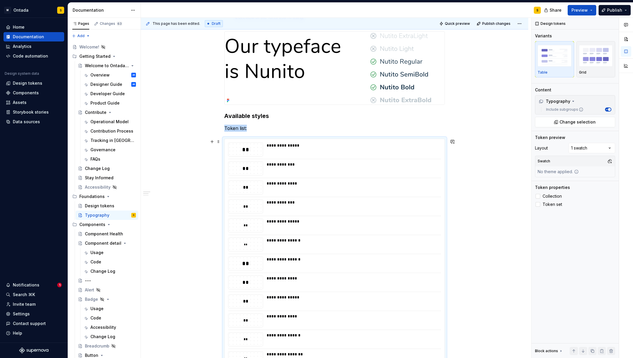
scroll to position [143, 0]
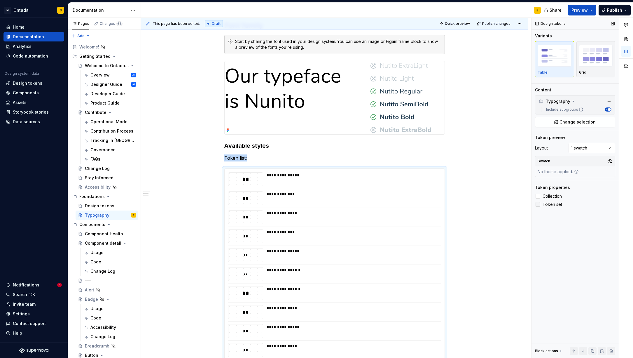
click at [541, 205] on label "Token set" at bounding box center [575, 204] width 80 height 7
click at [538, 204] on icon at bounding box center [538, 204] width 0 height 0
click at [539, 197] on div at bounding box center [538, 196] width 5 height 5
click at [538, 196] on icon at bounding box center [538, 196] width 0 height 0
click at [537, 203] on div at bounding box center [538, 204] width 5 height 5
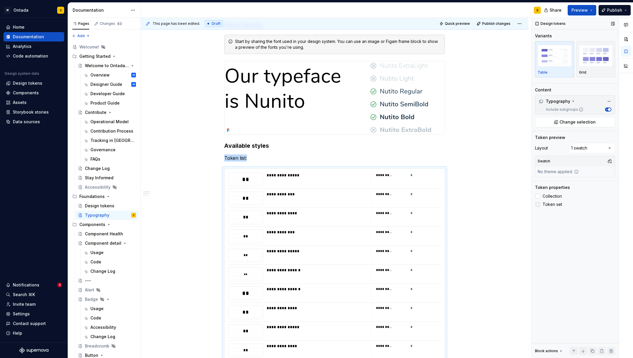
click at [538, 204] on icon at bounding box center [538, 204] width 0 height 0
click at [540, 204] on div at bounding box center [538, 204] width 5 height 5
click at [538, 204] on icon at bounding box center [538, 204] width 0 height 0
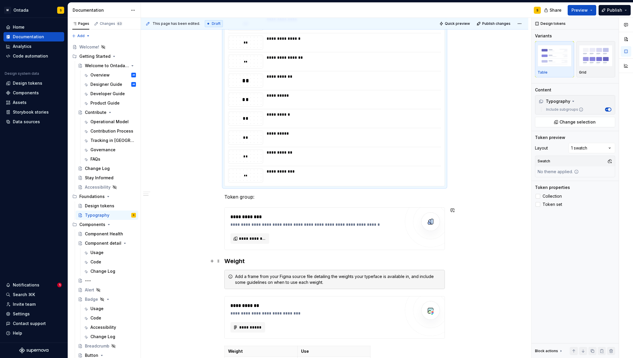
scroll to position [1412, 0]
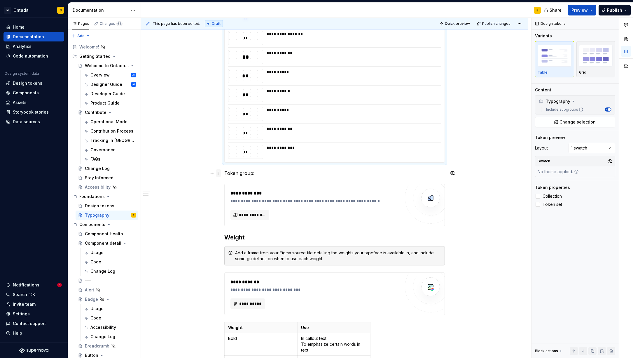
click at [219, 176] on span at bounding box center [218, 173] width 5 height 8
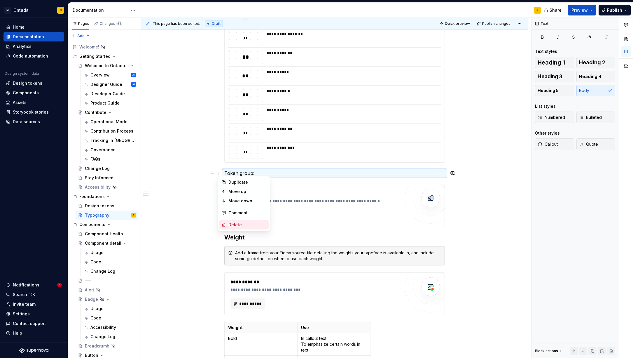
click at [236, 223] on div "Delete" at bounding box center [247, 225] width 38 height 6
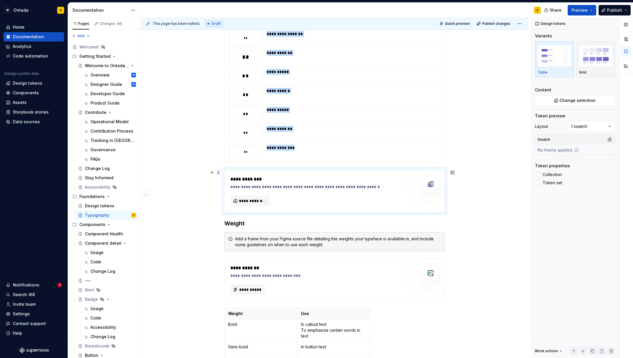
click at [221, 171] on span at bounding box center [218, 172] width 5 height 8
click at [230, 226] on div "Delete" at bounding box center [247, 224] width 38 height 6
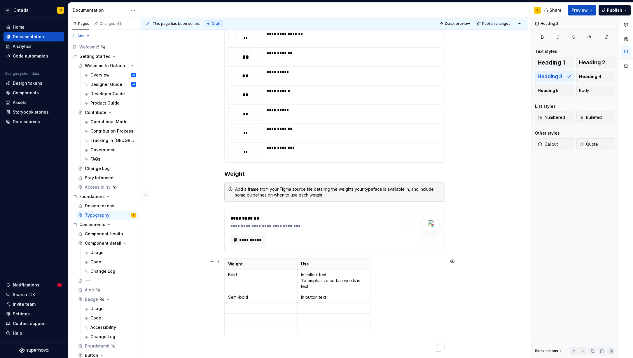
scroll to position [1401, 0]
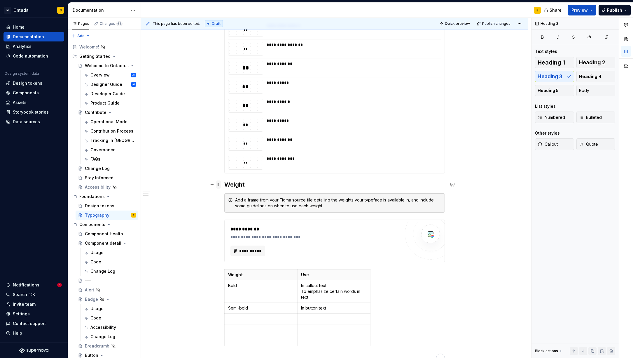
click at [221, 187] on span at bounding box center [218, 184] width 5 height 8
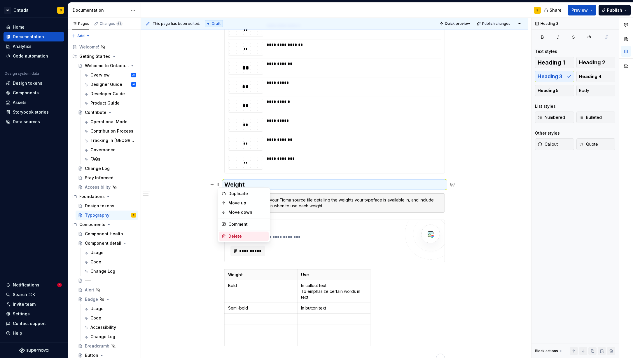
click at [228, 235] on div "Delete" at bounding box center [244, 235] width 50 height 9
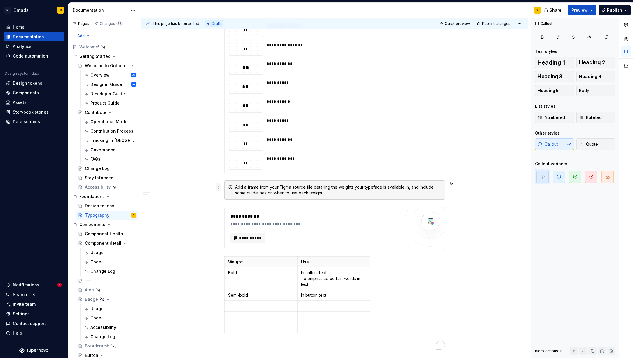
click at [219, 189] on span at bounding box center [218, 187] width 5 height 8
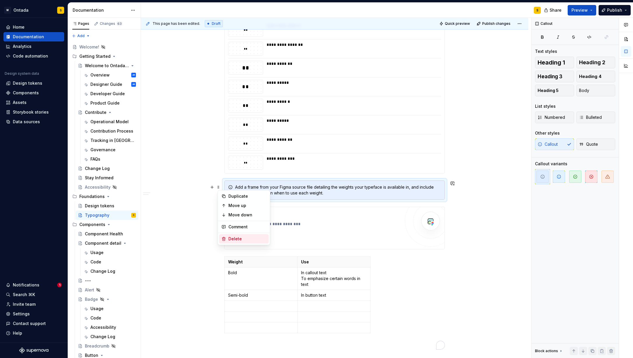
click at [228, 238] on div "Delete" at bounding box center [247, 239] width 38 height 6
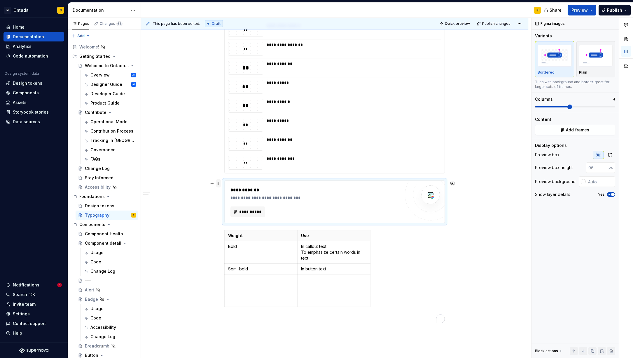
click at [220, 184] on span at bounding box center [218, 183] width 5 height 8
click at [232, 234] on div "Delete" at bounding box center [247, 235] width 38 height 6
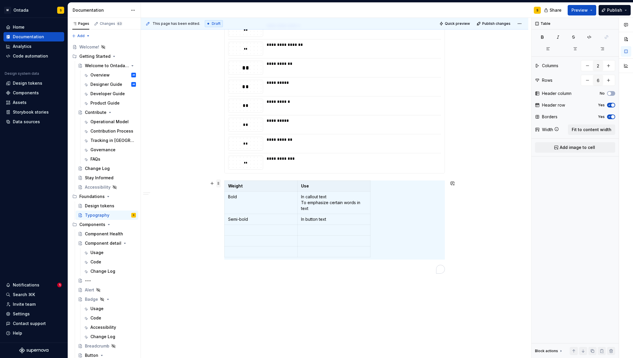
click at [221, 186] on span at bounding box center [218, 183] width 5 height 8
click at [233, 235] on div "Delete" at bounding box center [247, 235] width 38 height 6
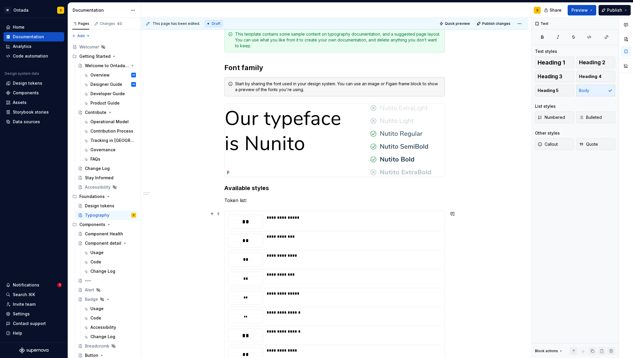
scroll to position [0, 0]
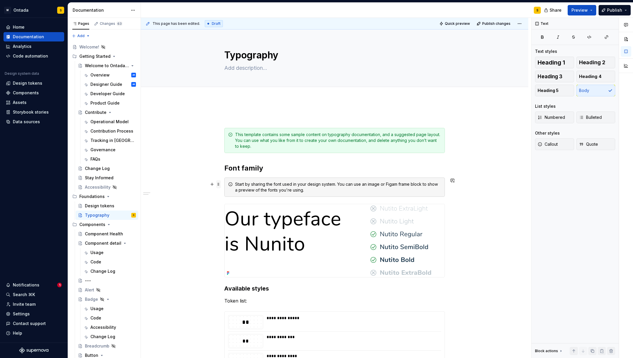
click at [219, 183] on span at bounding box center [218, 184] width 5 height 8
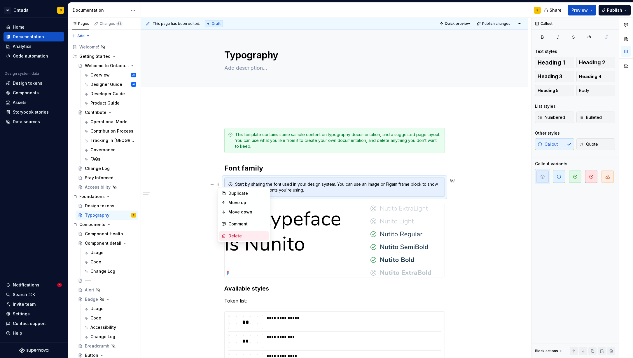
click at [233, 234] on div "Delete" at bounding box center [247, 236] width 38 height 6
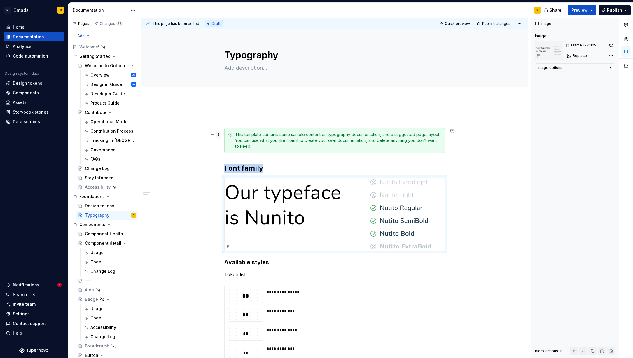
click at [219, 137] on span at bounding box center [218, 134] width 5 height 8
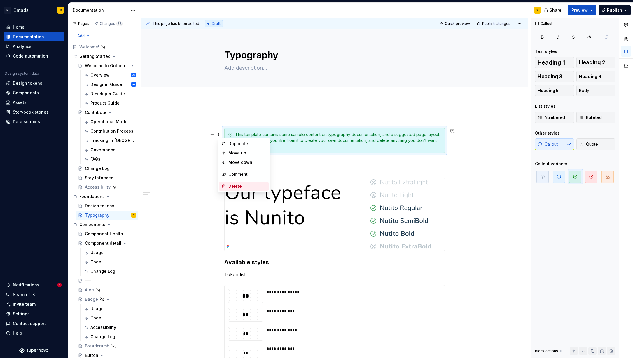
click at [230, 186] on div "Delete" at bounding box center [247, 186] width 38 height 6
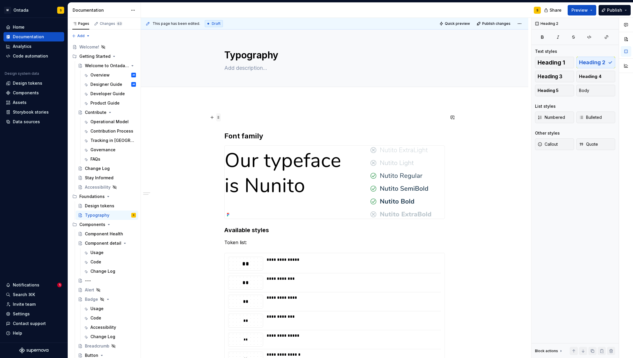
click at [221, 114] on span at bounding box center [218, 117] width 5 height 8
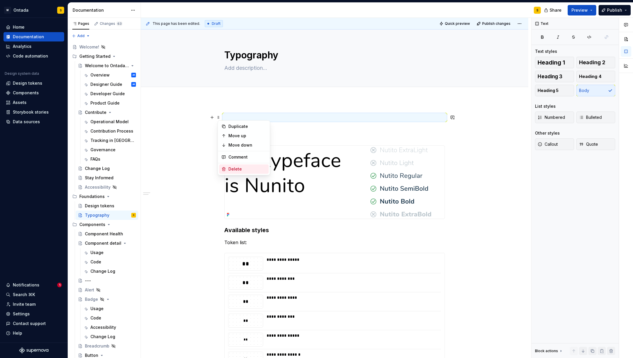
drag, startPoint x: 235, startPoint y: 167, endPoint x: 230, endPoint y: 153, distance: 15.7
click at [235, 167] on div "Delete" at bounding box center [247, 169] width 38 height 6
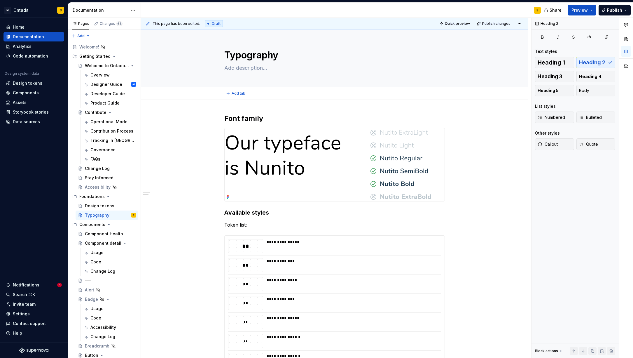
type textarea "*"
click at [260, 115] on h2 "Font family" at bounding box center [334, 118] width 221 height 9
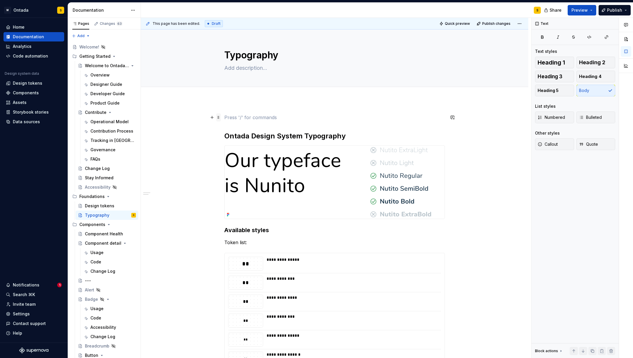
click at [219, 118] on span at bounding box center [218, 117] width 5 height 8
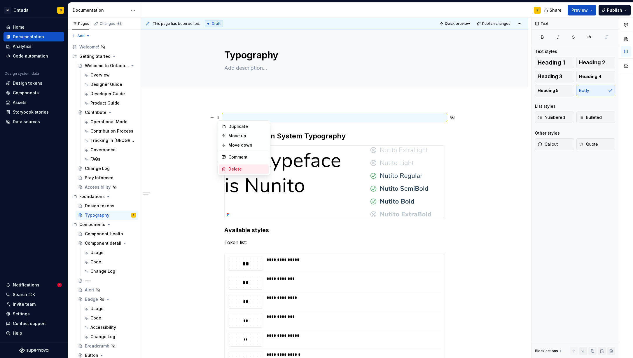
click at [233, 166] on div "Delete" at bounding box center [247, 169] width 38 height 6
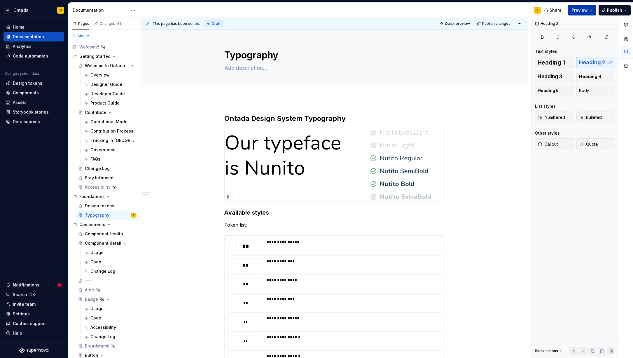
click at [593, 8] on button "Preview" at bounding box center [582, 10] width 29 height 11
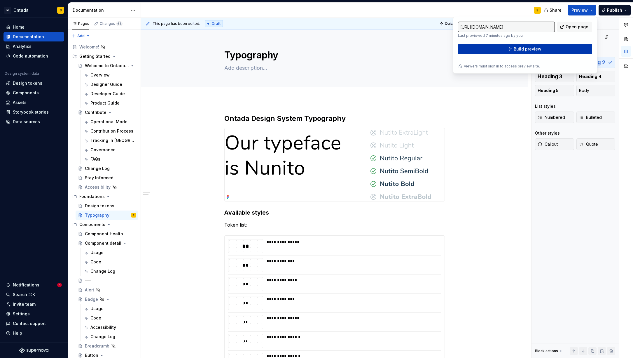
click at [551, 50] on button "Build preview" at bounding box center [525, 49] width 134 height 11
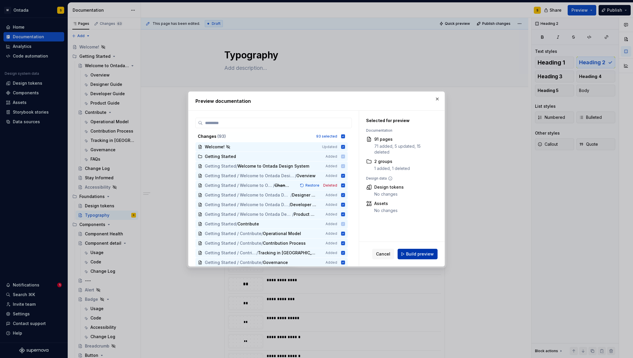
click at [421, 255] on span "Build preview" at bounding box center [420, 254] width 28 height 6
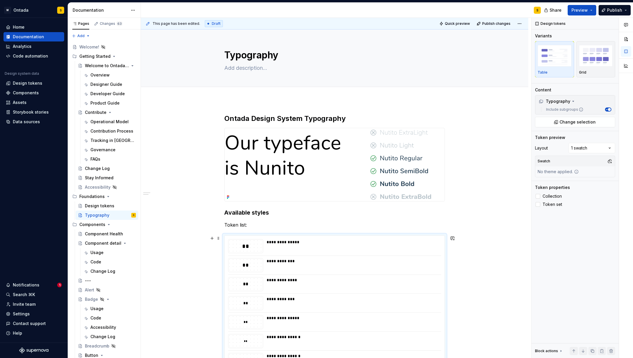
click at [232, 240] on div "**" at bounding box center [245, 245] width 34 height 13
click at [541, 196] on label "Collection" at bounding box center [575, 196] width 80 height 7
click at [539, 204] on div at bounding box center [538, 204] width 5 height 5
click at [611, 24] on button "button" at bounding box center [613, 24] width 8 height 8
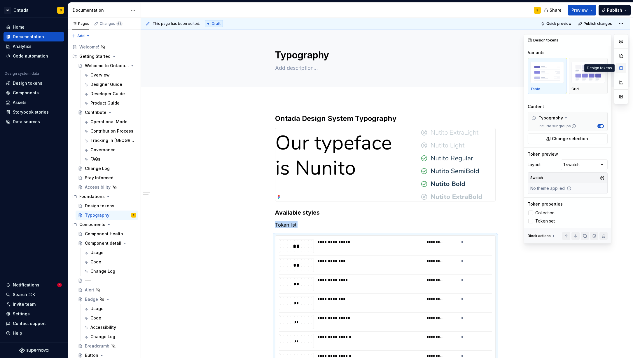
click at [622, 64] on button "button" at bounding box center [621, 68] width 11 height 11
click at [531, 221] on icon at bounding box center [531, 221] width 0 height 0
click at [598, 136] on button "Change selection" at bounding box center [568, 138] width 80 height 11
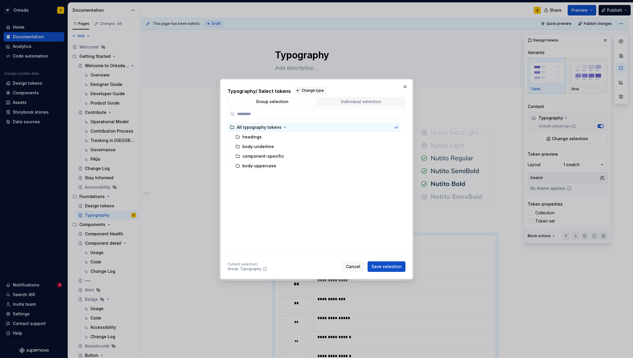
click at [380, 101] on span "Individual selection" at bounding box center [361, 101] width 88 height 8
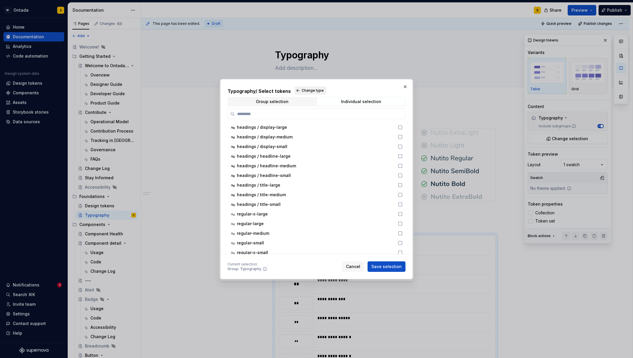
click at [319, 93] on button "Change type" at bounding box center [310, 90] width 32 height 8
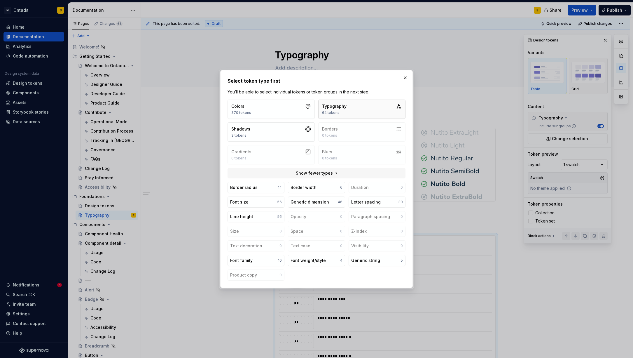
click at [361, 113] on button "Typography 64 tokens" at bounding box center [361, 108] width 87 height 19
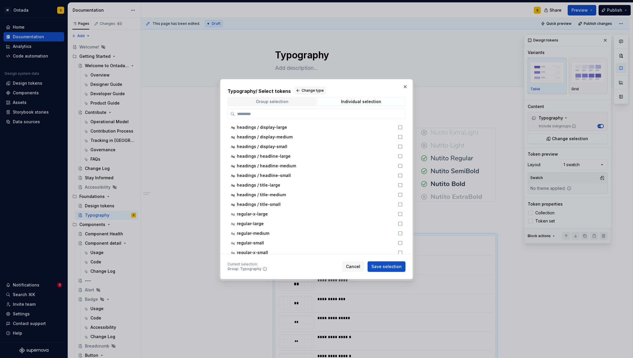
click at [297, 100] on span "Group selection" at bounding box center [272, 101] width 88 height 8
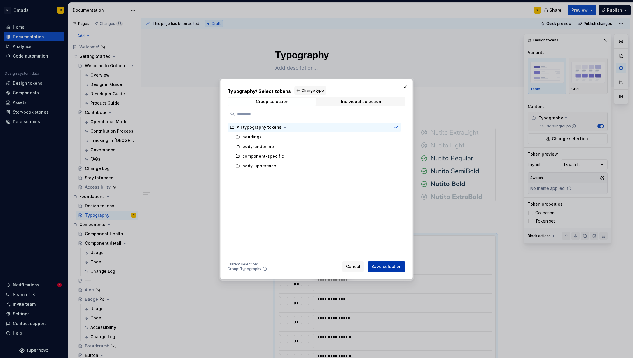
click at [394, 265] on span "Save selection" at bounding box center [386, 266] width 30 height 6
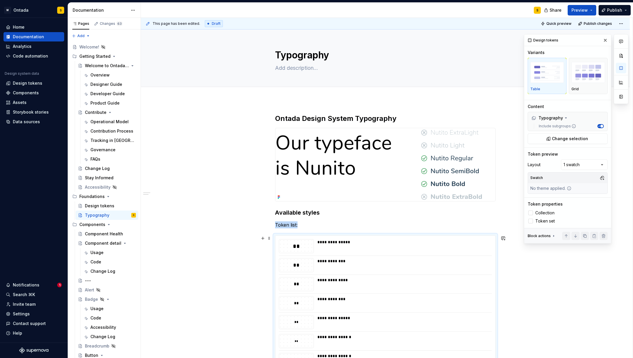
scroll to position [53, 0]
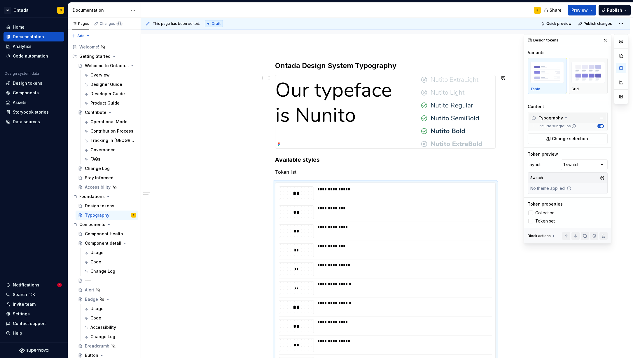
click at [565, 116] on icon at bounding box center [566, 118] width 5 height 5
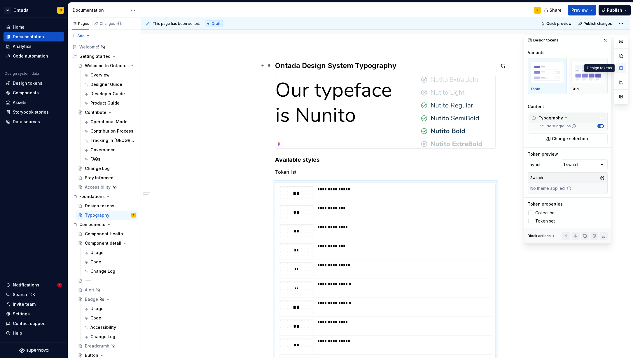
click at [624, 69] on button "button" at bounding box center [621, 68] width 11 height 11
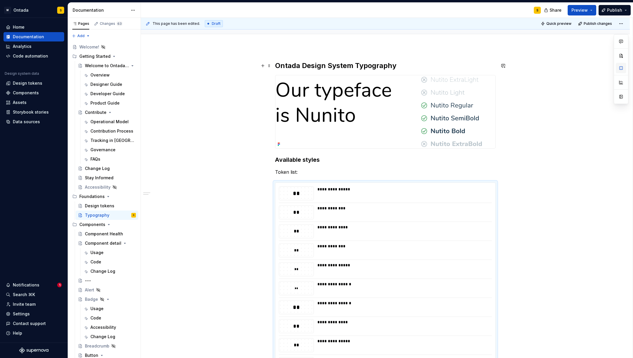
click at [624, 69] on button "button" at bounding box center [621, 68] width 11 height 11
click at [628, 23] on html "M Ontada S Home Documentation Analytics Code automation Design system data Desi…" at bounding box center [316, 179] width 633 height 358
click at [623, 28] on html "M Ontada S Home Documentation Analytics Code automation Design system data Desi…" at bounding box center [316, 179] width 633 height 358
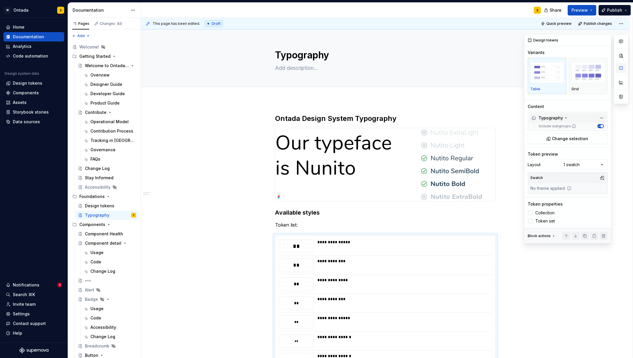
click at [622, 67] on button "button" at bounding box center [621, 68] width 11 height 11
click at [623, 99] on button "button" at bounding box center [621, 96] width 11 height 11
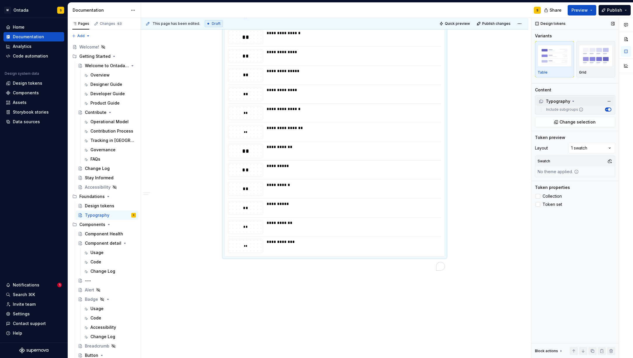
scroll to position [1269, 0]
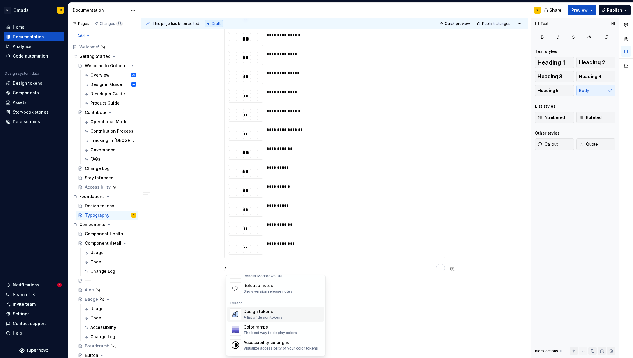
scroll to position [400, 0]
click at [274, 317] on div "A list of design tokens" at bounding box center [263, 318] width 39 height 5
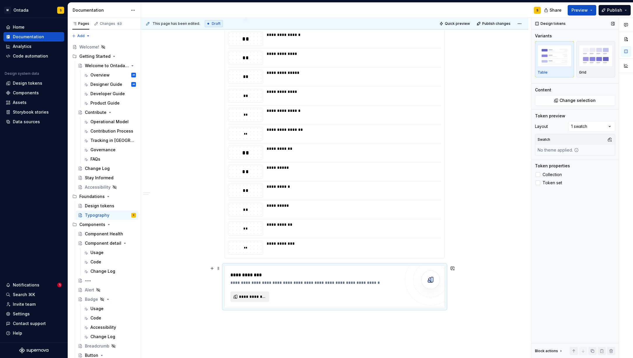
click at [260, 297] on span "**********" at bounding box center [252, 297] width 27 height 6
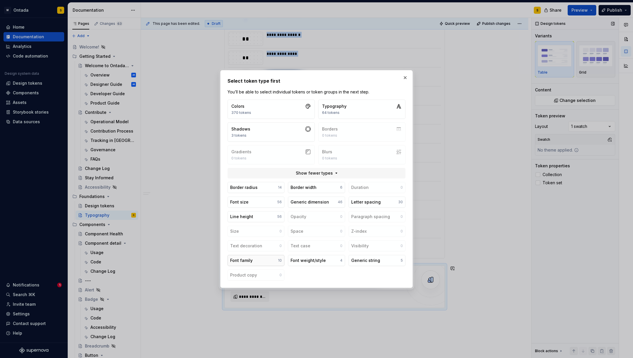
click at [263, 259] on button "Font family 10" at bounding box center [256, 260] width 57 height 11
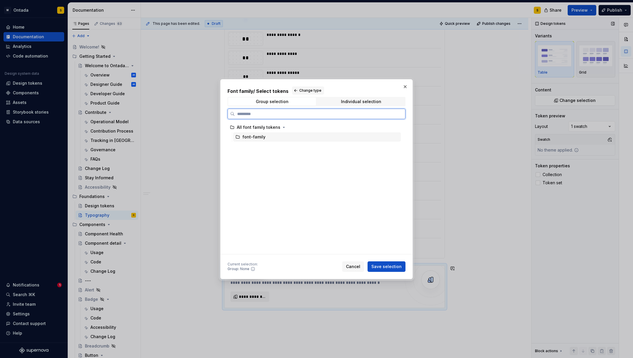
click at [397, 138] on div at bounding box center [395, 136] width 7 height 5
click at [385, 268] on span "Save selection" at bounding box center [386, 266] width 30 height 6
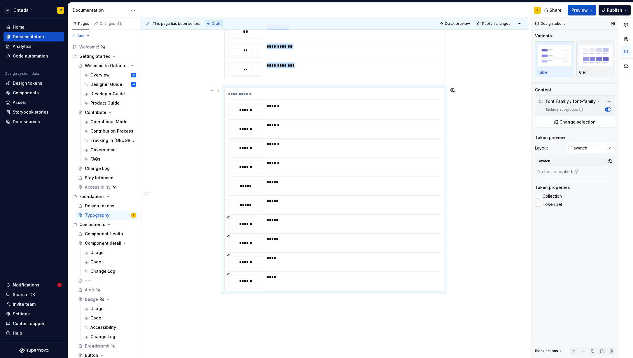
scroll to position [1422, 0]
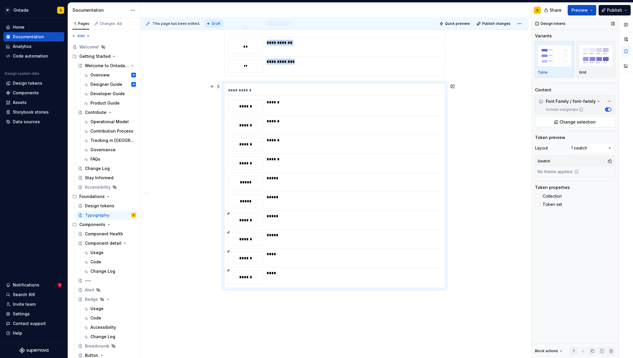
click at [220, 85] on span at bounding box center [218, 86] width 5 height 8
click at [237, 138] on div "Delete" at bounding box center [247, 138] width 38 height 6
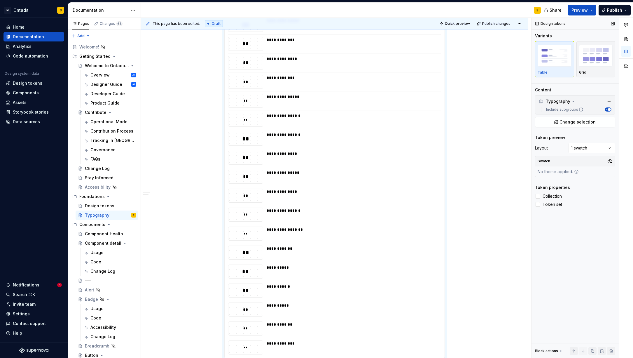
scroll to position [1255, 0]
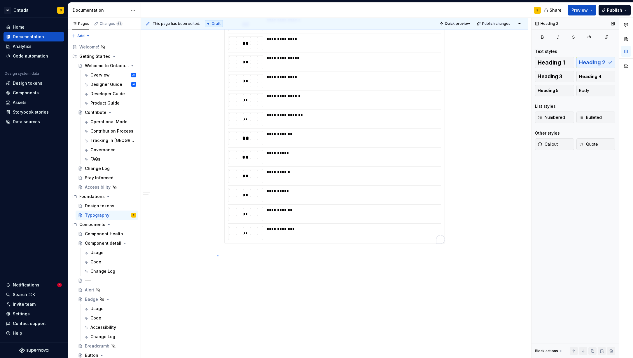
click at [217, 255] on div "**********" at bounding box center [336, 188] width 390 height 340
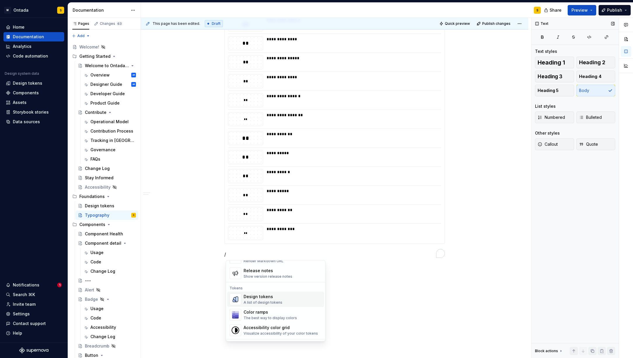
scroll to position [402, 0]
click at [268, 303] on div "A list of design tokens" at bounding box center [263, 302] width 39 height 5
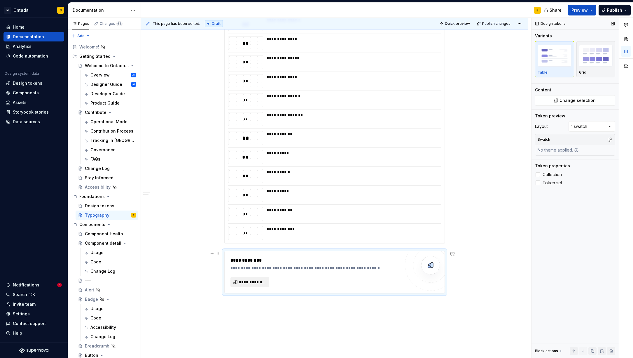
click at [262, 284] on span "**********" at bounding box center [252, 282] width 27 height 6
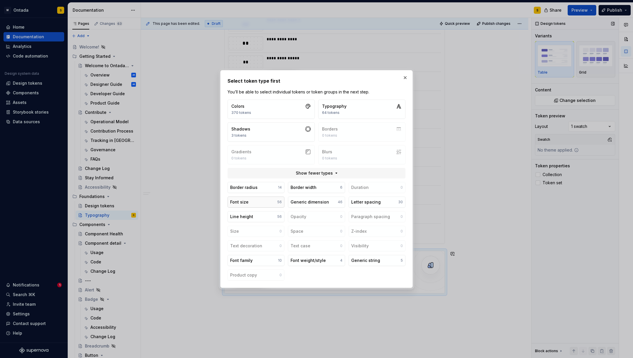
click at [270, 200] on button "Font size 56" at bounding box center [256, 201] width 57 height 11
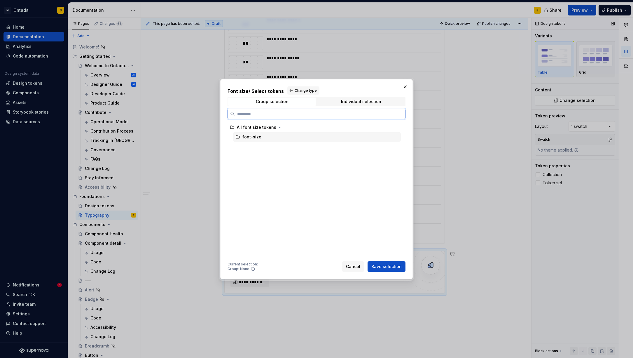
click at [399, 137] on div at bounding box center [396, 136] width 5 height 5
click at [391, 267] on span "Save selection" at bounding box center [386, 266] width 30 height 6
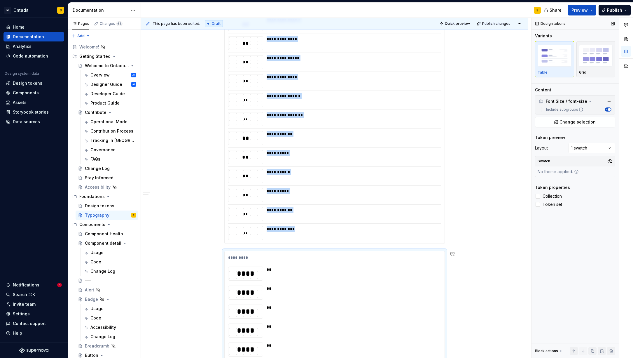
scroll to position [1487, 0]
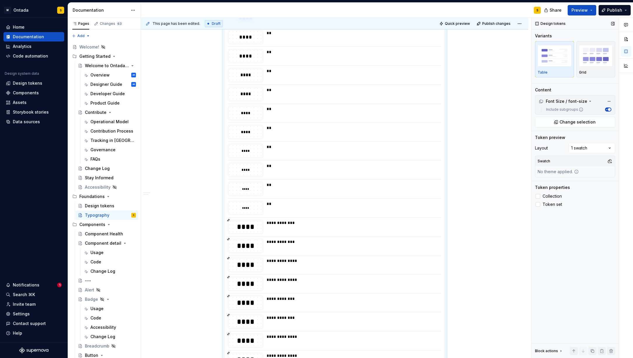
click at [293, 198] on div "**********" at bounding box center [335, 249] width 220 height 1076
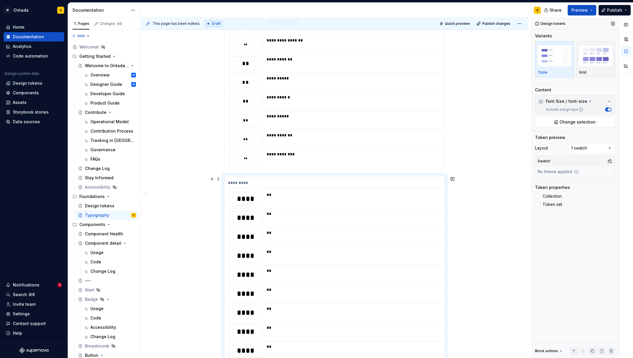
scroll to position [1328, 0]
click at [176, 244] on div "**********" at bounding box center [334, 70] width 387 height 2596
click at [215, 183] on button "button" at bounding box center [212, 180] width 8 height 8
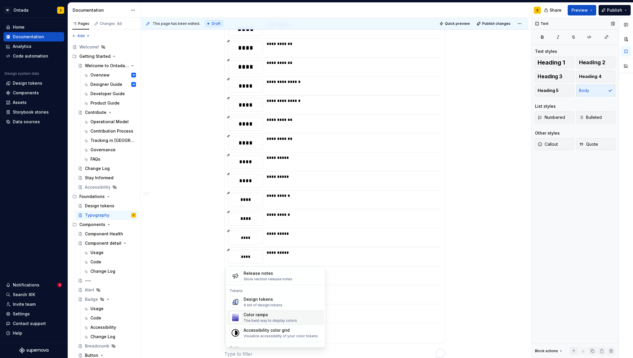
scroll to position [406, 0]
click at [298, 315] on div "Color ramps The best way to display colors" at bounding box center [283, 317] width 78 height 12
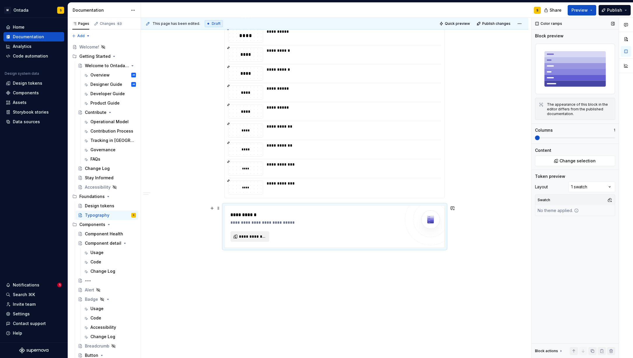
scroll to position [2384, 0]
click at [255, 234] on span "**********" at bounding box center [252, 236] width 27 height 6
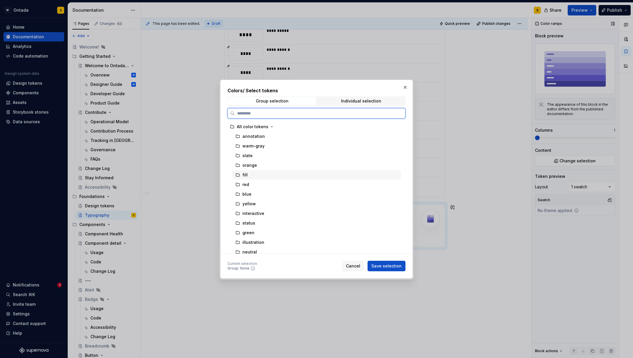
click at [359, 175] on div "fill" at bounding box center [317, 174] width 168 height 9
click at [393, 266] on span "Save selection" at bounding box center [386, 266] width 30 height 6
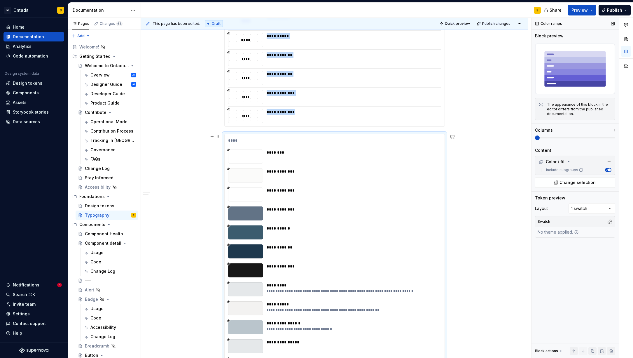
scroll to position [2453, 0]
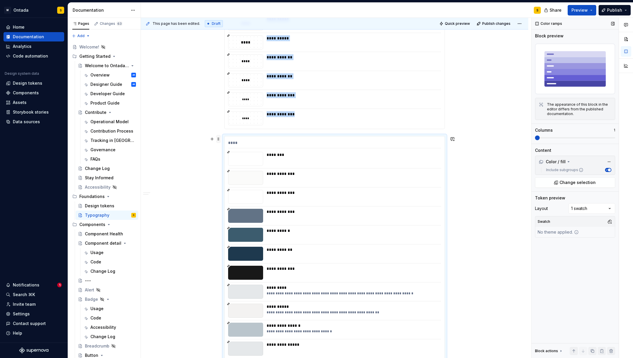
click at [221, 137] on span at bounding box center [218, 139] width 5 height 8
click at [233, 191] on div "Delete" at bounding box center [247, 191] width 38 height 6
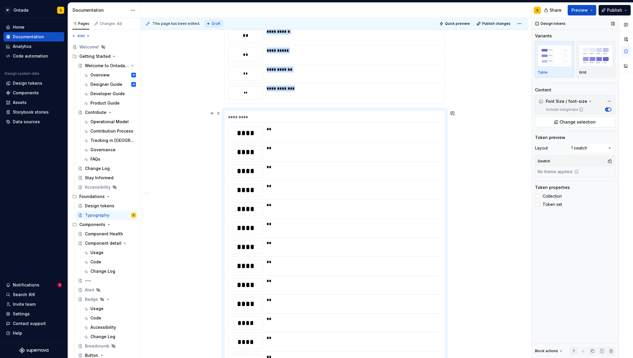
scroll to position [1386, 0]
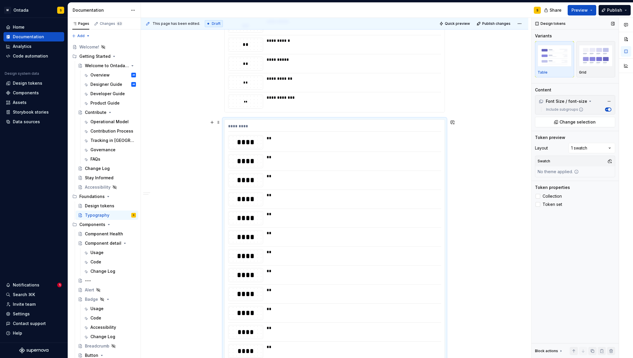
click at [271, 125] on div "*********" at bounding box center [334, 127] width 213 height 8
click at [605, 147] on div "Comments Open comments No comments yet Select ‘Comment’ from the block context …" at bounding box center [583, 188] width 102 height 340
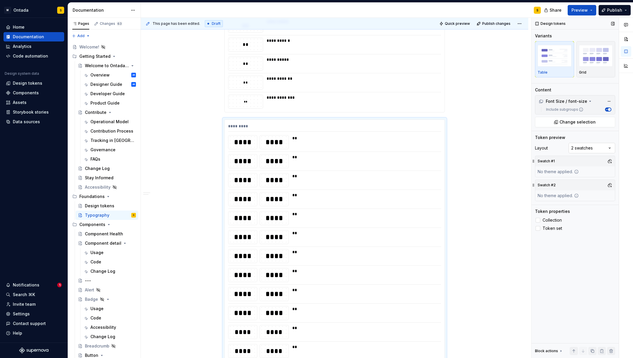
click at [588, 149] on div "Comments Open comments No comments yet Select ‘Comment’ from the block context …" at bounding box center [583, 188] width 102 height 340
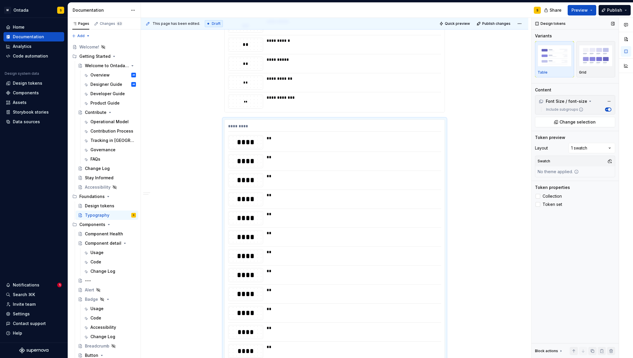
click at [607, 109] on icon "button" at bounding box center [606, 109] width 1 height 1
click at [607, 109] on span "button" at bounding box center [607, 109] width 3 height 3
click at [588, 99] on icon at bounding box center [590, 101] width 5 height 5
click at [567, 111] on label "Include subgroups" at bounding box center [564, 109] width 40 height 5
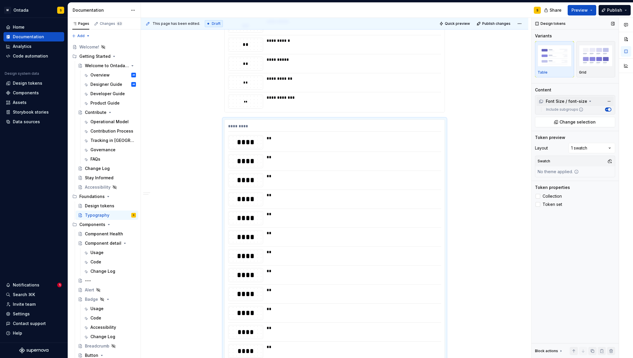
click at [605, 111] on button "Include subgroups" at bounding box center [608, 109] width 6 height 4
click at [567, 111] on label "Include subgroups" at bounding box center [564, 109] width 40 height 5
click at [605, 111] on button "Include subgroups" at bounding box center [608, 109] width 6 height 4
click at [579, 123] on span "Change selection" at bounding box center [578, 122] width 36 height 6
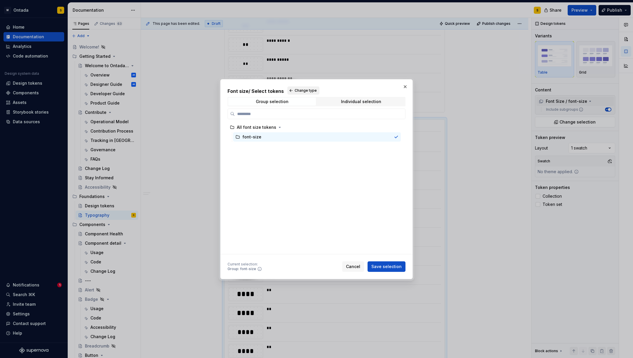
click at [301, 90] on span "Change type" at bounding box center [306, 90] width 22 height 5
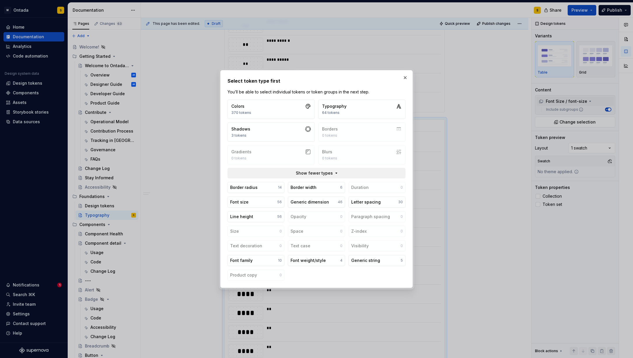
click at [334, 170] on button "Show fewer types" at bounding box center [317, 173] width 178 height 11
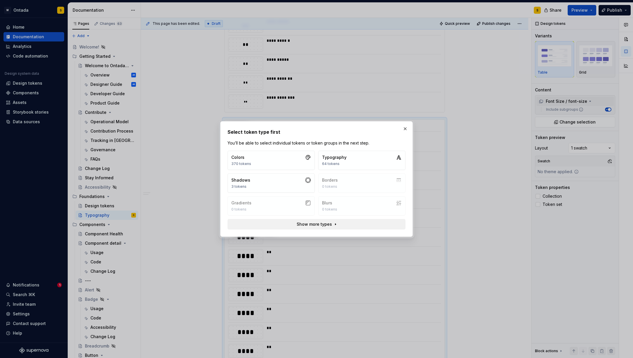
click at [327, 224] on span "Show more types" at bounding box center [314, 224] width 35 height 6
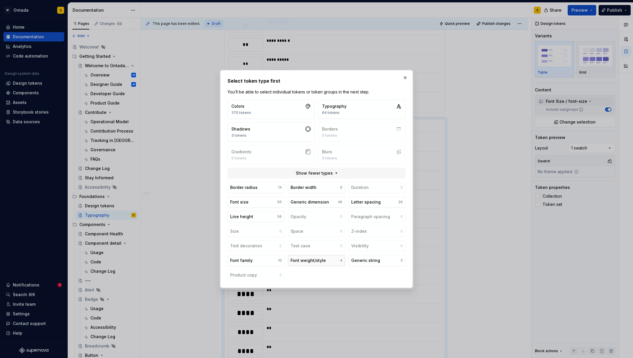
click at [321, 259] on div "Font weight/style" at bounding box center [308, 260] width 35 height 6
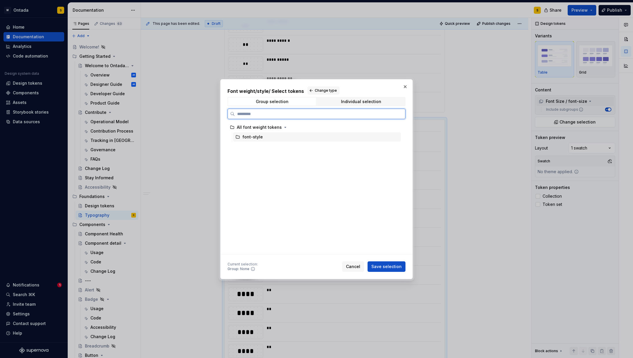
click at [281, 137] on div "font-style" at bounding box center [317, 136] width 168 height 9
click at [395, 271] on button "Save selection" at bounding box center [387, 266] width 38 height 11
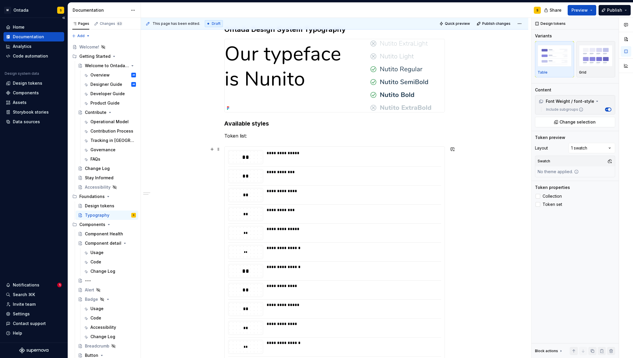
scroll to position [93, 0]
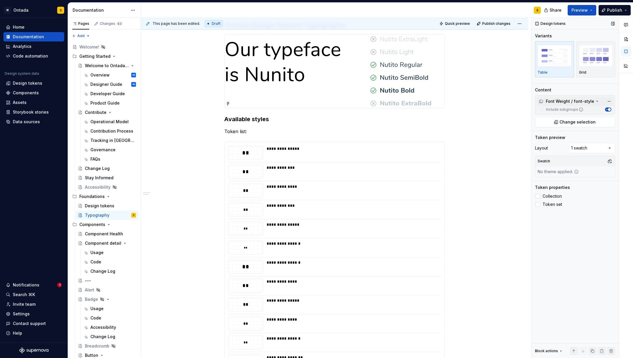
click at [597, 101] on div "Font Weight / font-style" at bounding box center [575, 101] width 77 height 9
click at [586, 120] on span "Change selection" at bounding box center [578, 122] width 36 height 6
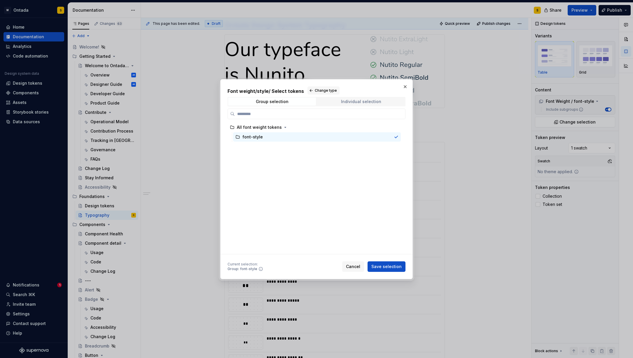
click at [352, 98] on span "Individual selection" at bounding box center [361, 101] width 88 height 8
click at [289, 104] on span "Group selection" at bounding box center [272, 101] width 88 height 8
click at [348, 266] on button "Cancel" at bounding box center [353, 266] width 22 height 11
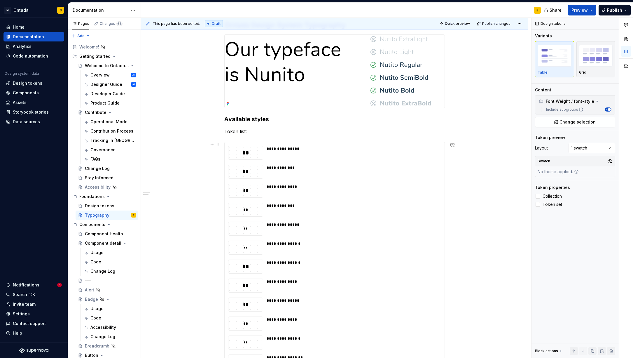
scroll to position [101, 0]
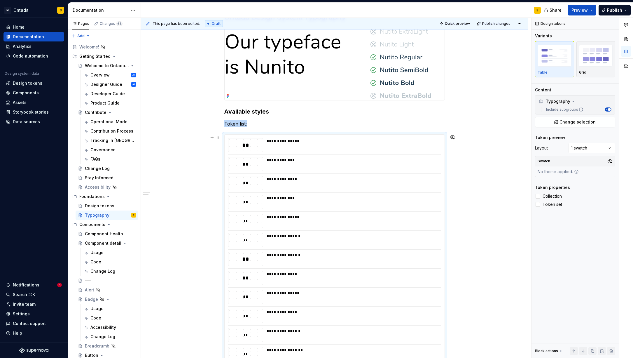
click at [247, 149] on div "**" at bounding box center [245, 144] width 34 height 13
click at [248, 146] on div "**" at bounding box center [245, 145] width 34 height 8
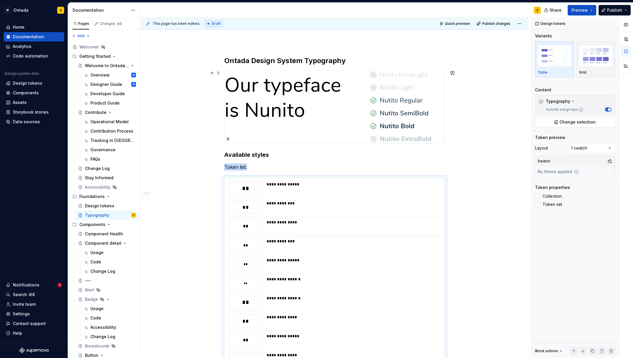
scroll to position [0, 0]
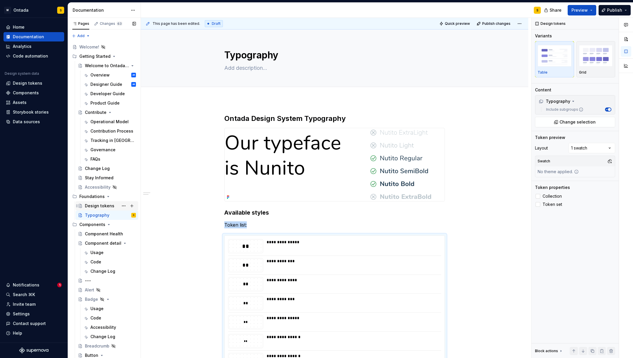
click at [97, 209] on div "Design tokens" at bounding box center [110, 206] width 51 height 8
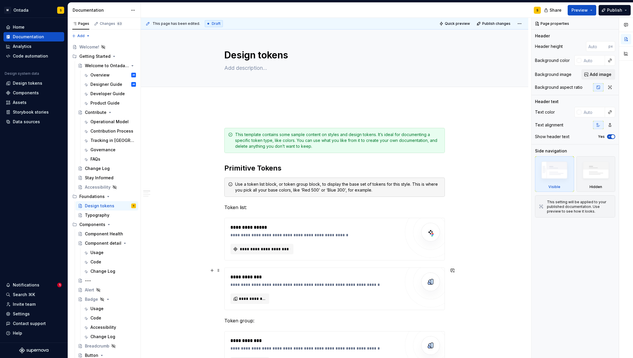
scroll to position [12, 0]
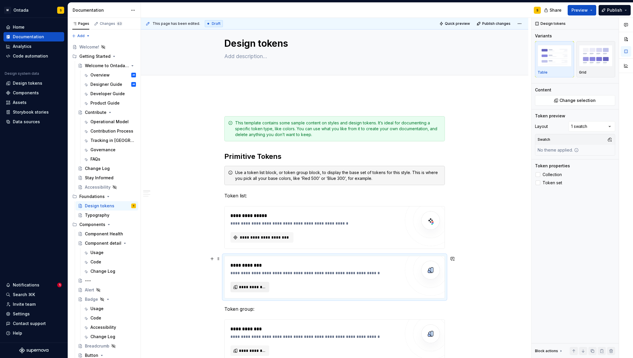
click at [252, 287] on span "**********" at bounding box center [252, 287] width 27 height 6
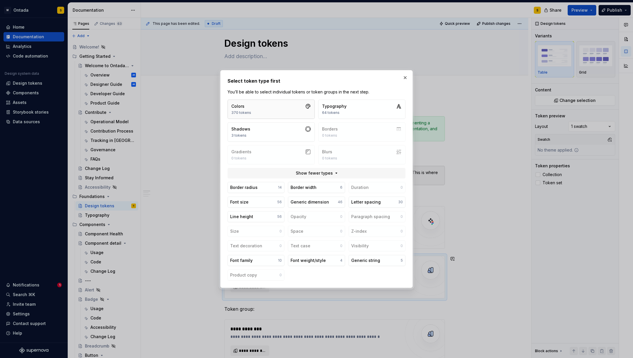
click at [265, 110] on button "Colors 370 tokens" at bounding box center [271, 108] width 87 height 19
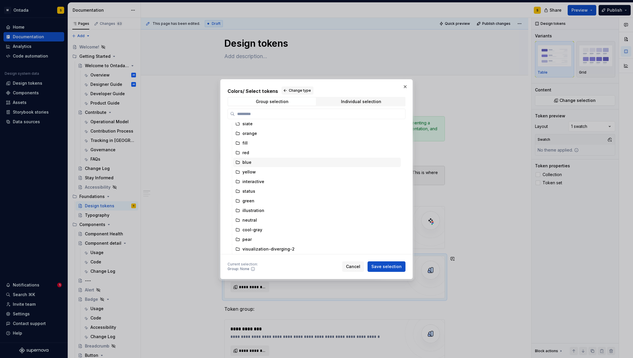
scroll to position [9, 0]
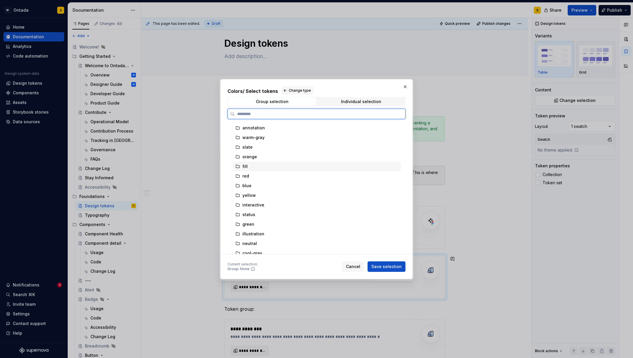
click at [381, 163] on div "fill" at bounding box center [317, 166] width 168 height 9
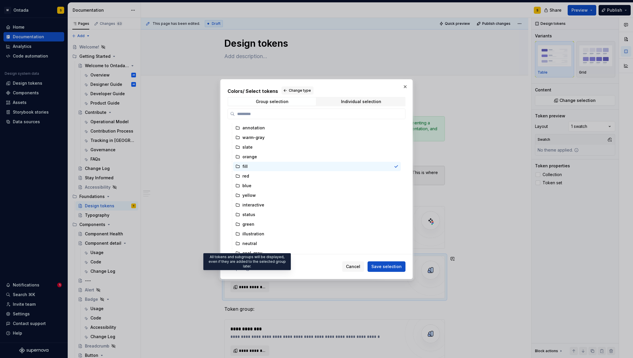
click at [247, 267] on icon at bounding box center [247, 268] width 5 height 5
click at [403, 270] on button "Save selection" at bounding box center [387, 266] width 38 height 11
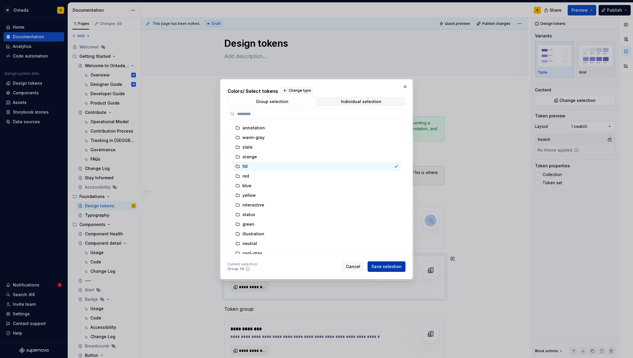
scroll to position [249, 0]
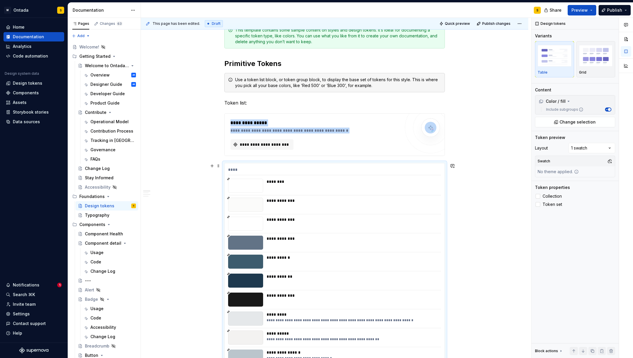
type textarea "*"
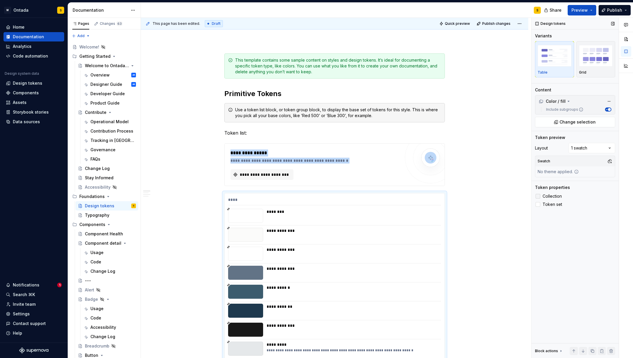
click at [539, 196] on div at bounding box center [538, 196] width 5 height 5
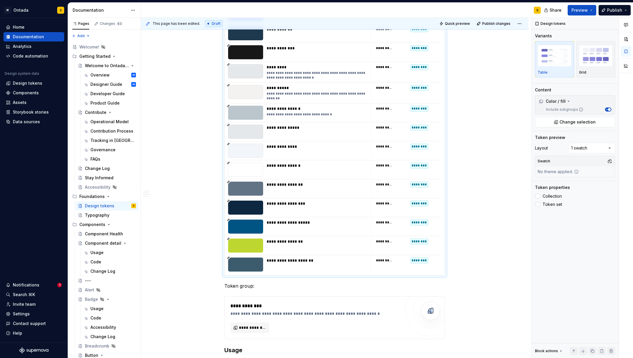
scroll to position [254, 0]
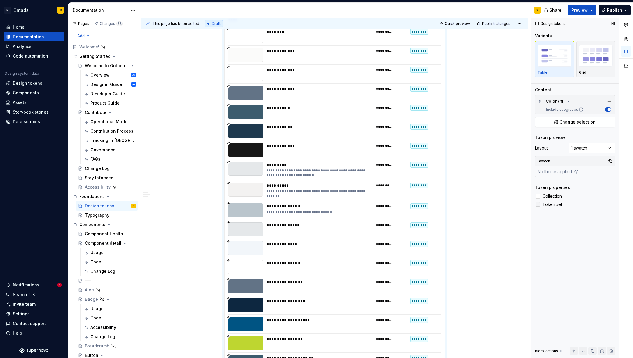
click at [537, 203] on div at bounding box center [538, 204] width 5 height 5
click at [538, 204] on icon at bounding box center [538, 204] width 0 height 0
click at [537, 203] on div at bounding box center [538, 204] width 5 height 5
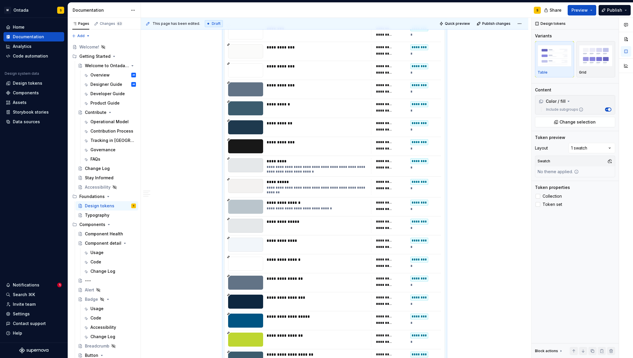
scroll to position [261, 0]
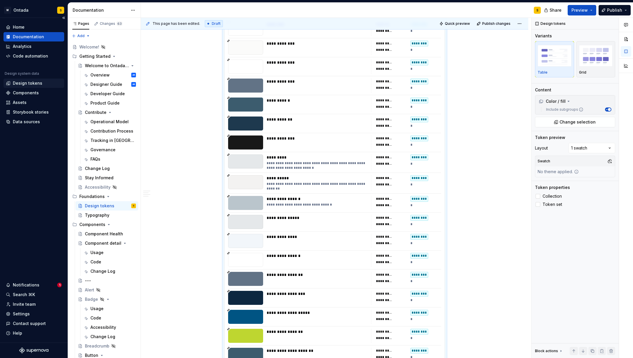
click at [29, 83] on div "Design tokens" at bounding box center [27, 83] width 29 height 6
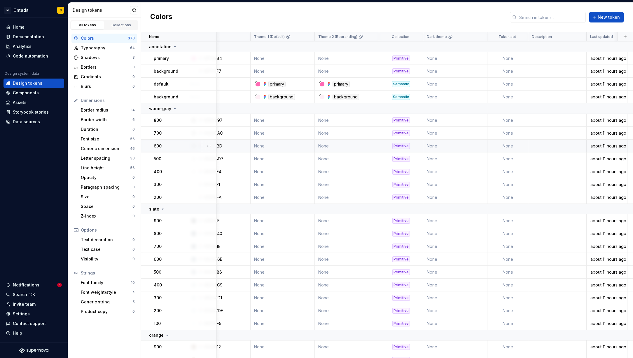
scroll to position [0, 315]
click at [511, 40] on span at bounding box center [514, 36] width 21 height 9
click at [511, 38] on icon at bounding box center [510, 36] width 5 height 5
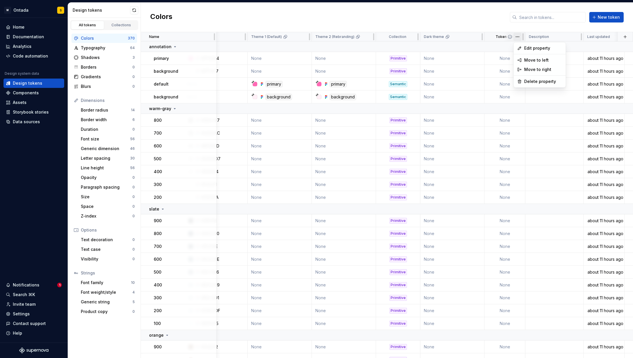
click at [518, 38] on html "M Ontada S Home Documentation Analytics Code automation Design system data Desi…" at bounding box center [316, 179] width 633 height 358
click at [527, 50] on span "Edit property" at bounding box center [543, 48] width 38 height 6
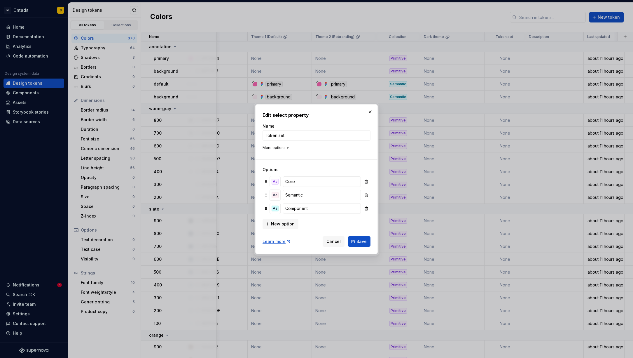
click at [286, 146] on icon "button" at bounding box center [288, 147] width 5 height 5
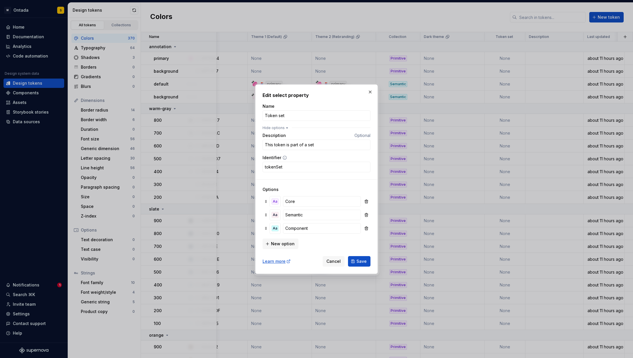
click at [373, 90] on button "button" at bounding box center [370, 92] width 8 height 8
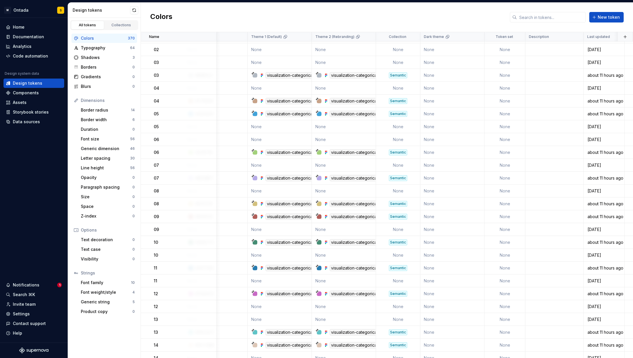
scroll to position [3606, 315]
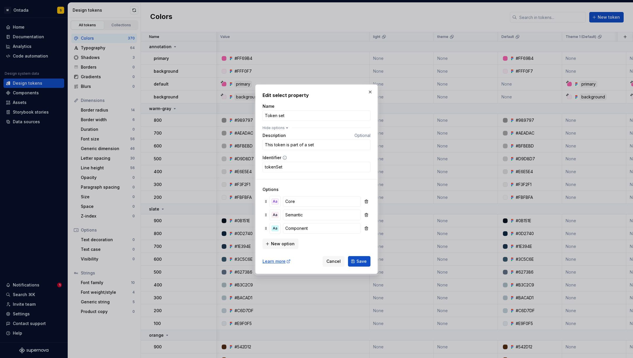
scroll to position [0, 315]
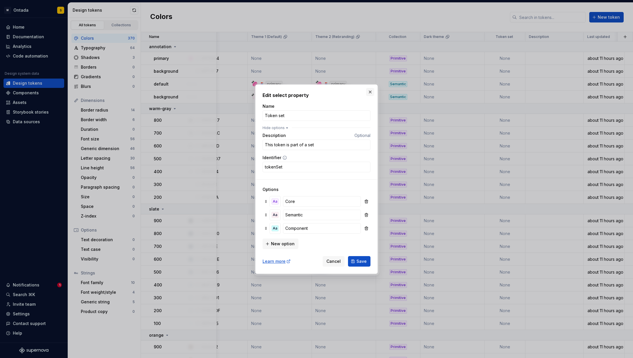
click at [369, 94] on button "button" at bounding box center [370, 92] width 8 height 8
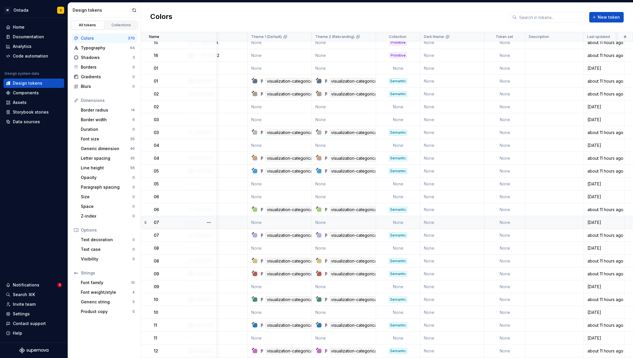
scroll to position [3587, 315]
click at [509, 196] on td "None" at bounding box center [505, 197] width 41 height 13
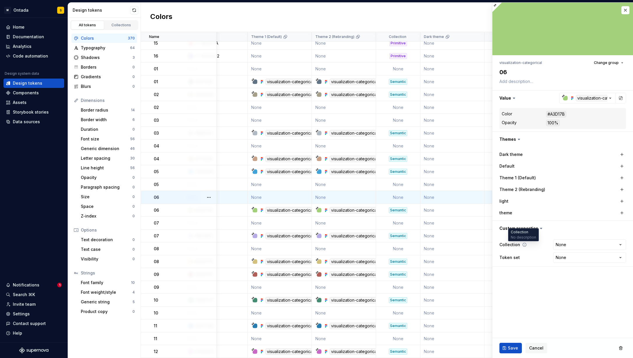
click at [523, 244] on icon at bounding box center [524, 244] width 5 height 5
click at [522, 257] on icon at bounding box center [524, 257] width 5 height 5
click at [612, 258] on html "M Ontada S Home Documentation Analytics Code automation Design system data Desi…" at bounding box center [316, 179] width 633 height 358
click at [530, 280] on html "M Ontada S Home Documentation Analytics Code automation Design system data Desi…" at bounding box center [316, 179] width 633 height 358
click at [628, 10] on button "button" at bounding box center [625, 10] width 8 height 8
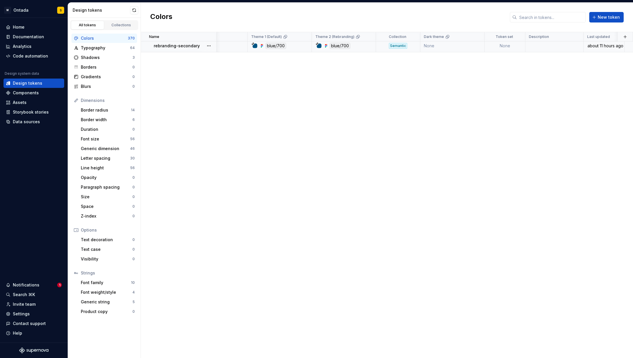
scroll to position [0, 315]
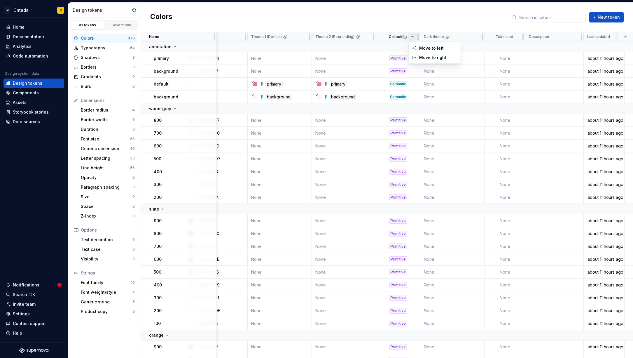
click at [408, 36] on html "M Ontada S Home Documentation Analytics Code automation Design system data Desi…" at bounding box center [316, 179] width 633 height 358
click at [405, 35] on html "M Ontada S Home Documentation Analytics Code automation Design system data Desi…" at bounding box center [316, 179] width 633 height 358
click at [413, 37] on html "M Ontada S Home Documentation Analytics Code automation Design system data Desi…" at bounding box center [316, 179] width 633 height 358
click at [405, 38] on icon at bounding box center [405, 36] width 5 height 5
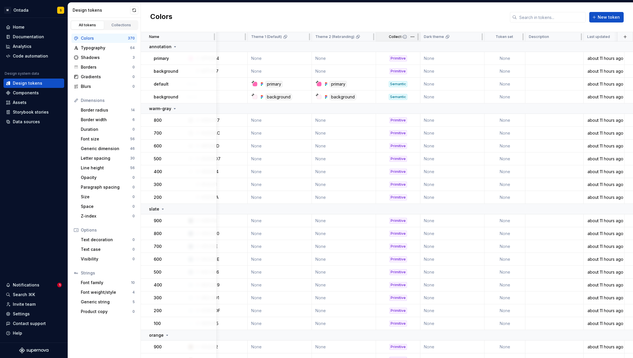
click at [405, 38] on icon at bounding box center [405, 37] width 4 height 4
click at [413, 38] on html "M Ontada S Home Documentation Analytics Code automation Design system data Desi…" at bounding box center [316, 179] width 633 height 358
click at [413, 37] on html "M Ontada S Home Documentation Analytics Code automation Design system data Desi…" at bounding box center [316, 179] width 633 height 358
click at [516, 39] on html "M Ontada S Home Documentation Analytics Code automation Design system data Desi…" at bounding box center [316, 179] width 633 height 358
click at [516, 38] on html "M Ontada S Home Documentation Analytics Code automation Design system data Desi…" at bounding box center [316, 179] width 633 height 358
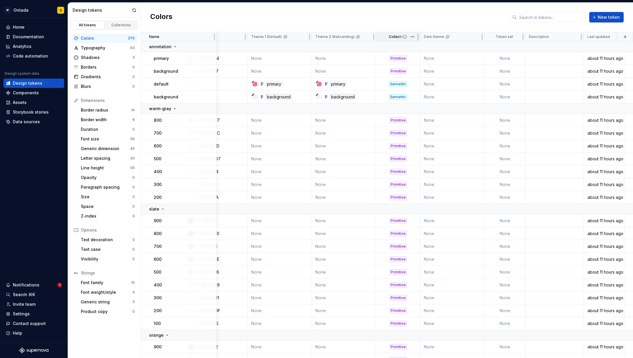
click at [392, 39] on div "Collection" at bounding box center [398, 36] width 44 height 9
click at [413, 38] on html "M Ontada S Home Documentation Analytics Code automation Design system data Desi…" at bounding box center [316, 179] width 633 height 358
click at [515, 37] on html "M Ontada S Home Documentation Analytics Code automation Design system data Desi…" at bounding box center [316, 179] width 633 height 358
click at [523, 46] on div "Edit property" at bounding box center [540, 47] width 50 height 9
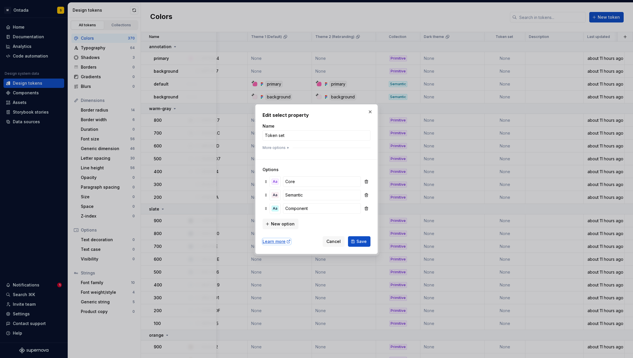
click at [276, 243] on div "Learn more" at bounding box center [277, 241] width 28 height 6
click at [371, 111] on button "button" at bounding box center [370, 112] width 8 height 8
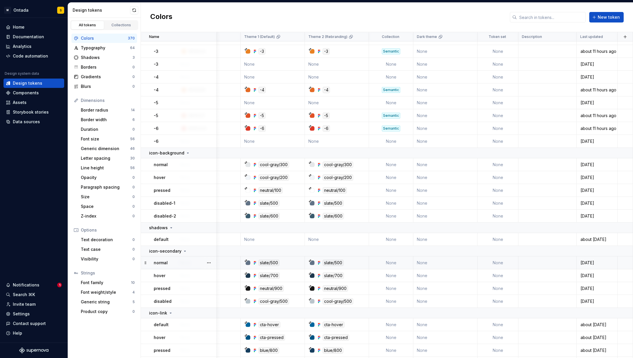
scroll to position [4768, 322]
click at [96, 45] on div "Typography" at bounding box center [105, 48] width 49 height 6
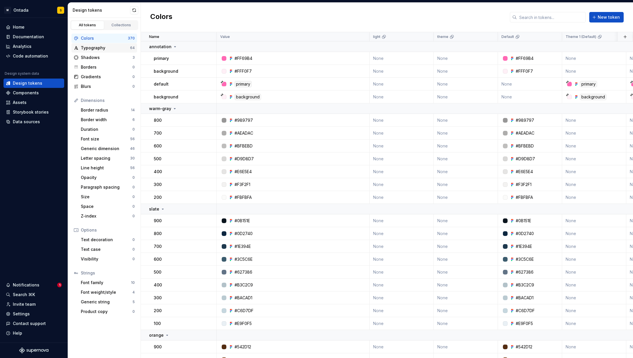
click at [95, 44] on div "Typography 64" at bounding box center [104, 47] width 66 height 9
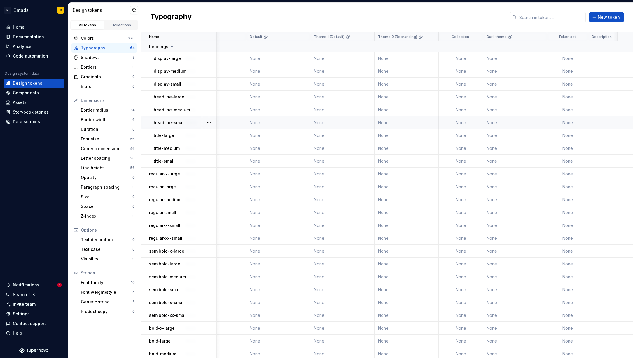
scroll to position [0, 263]
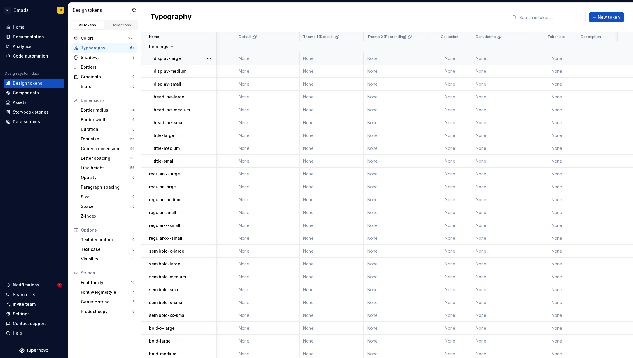
click at [465, 58] on td "None" at bounding box center [450, 58] width 44 height 13
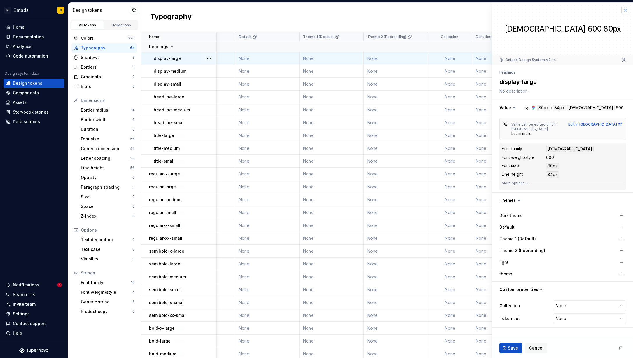
click at [629, 10] on button "button" at bounding box center [625, 10] width 8 height 8
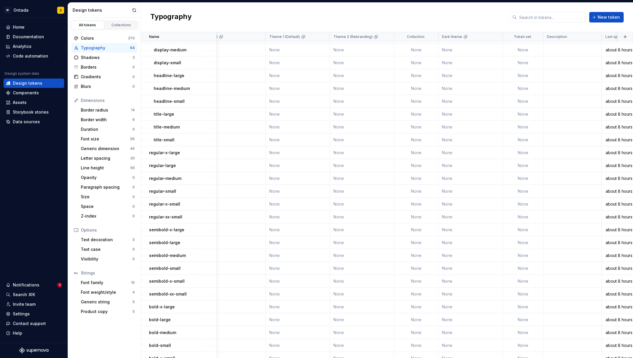
scroll to position [0, 296]
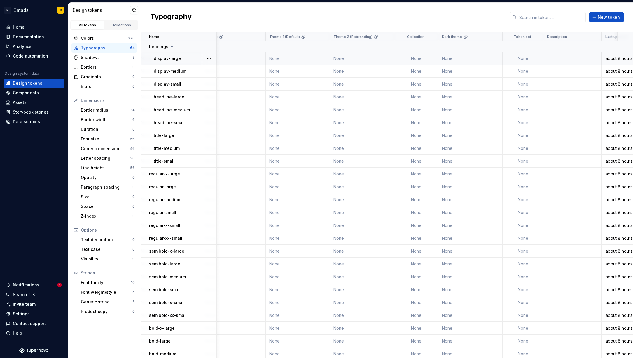
click at [534, 59] on td "None" at bounding box center [523, 58] width 41 height 13
type textarea "*"
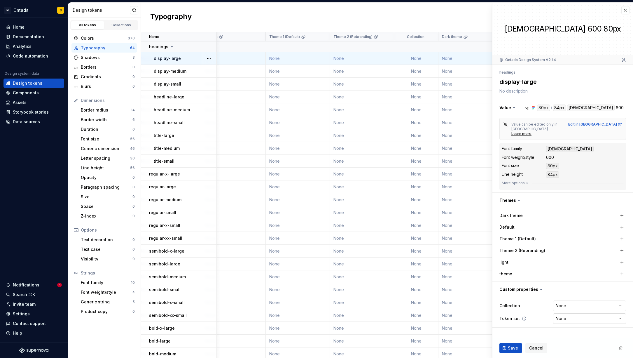
click at [592, 310] on html "M Ontada S Home Documentation Analytics Code automation Design system data Desi…" at bounding box center [316, 179] width 633 height 358
select select "**********"
click at [511, 347] on span "Save" at bounding box center [513, 348] width 10 height 6
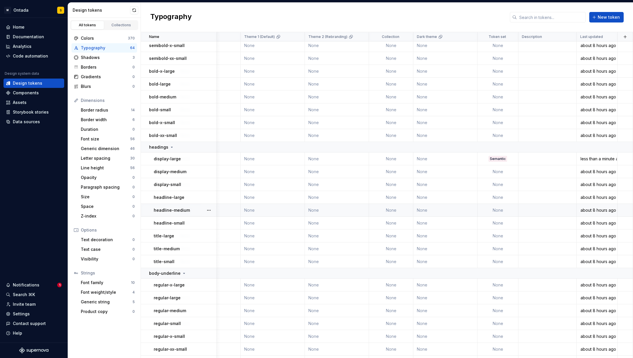
scroll to position [131, 322]
click at [30, 36] on div "Documentation" at bounding box center [28, 37] width 31 height 6
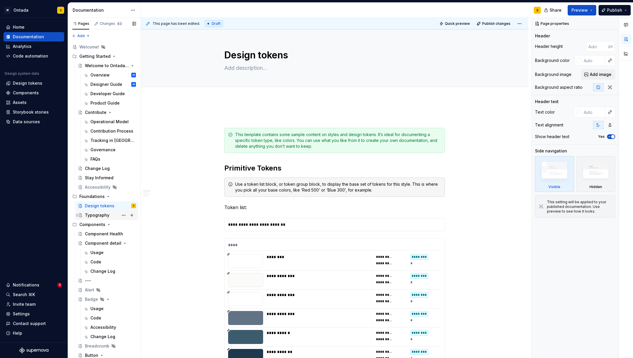
click at [102, 216] on div "Typography" at bounding box center [97, 215] width 25 height 6
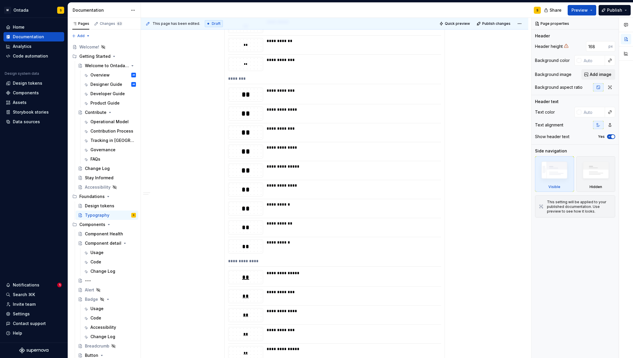
scroll to position [506, 0]
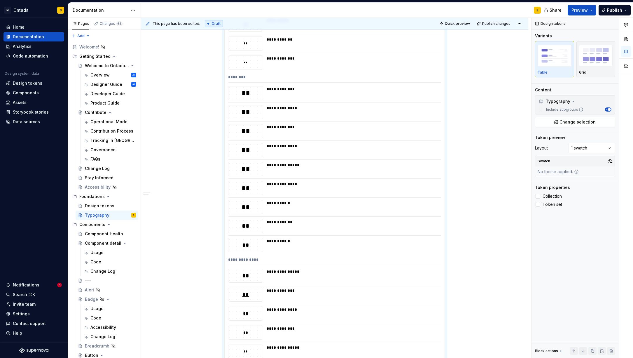
click at [395, 169] on div "**********" at bounding box center [352, 169] width 171 height 14
click at [538, 204] on div at bounding box center [538, 204] width 5 height 5
click at [588, 12] on span "Preview" at bounding box center [580, 10] width 16 height 6
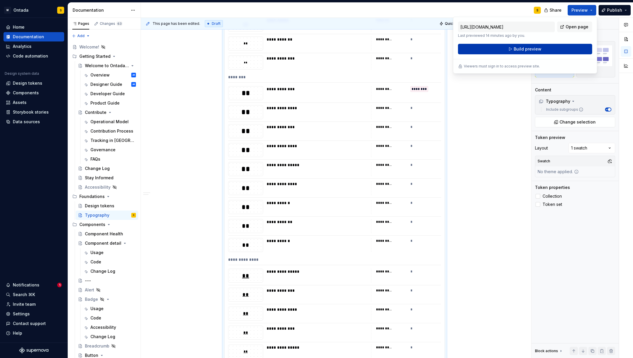
click at [553, 45] on button "Build preview" at bounding box center [525, 49] width 134 height 11
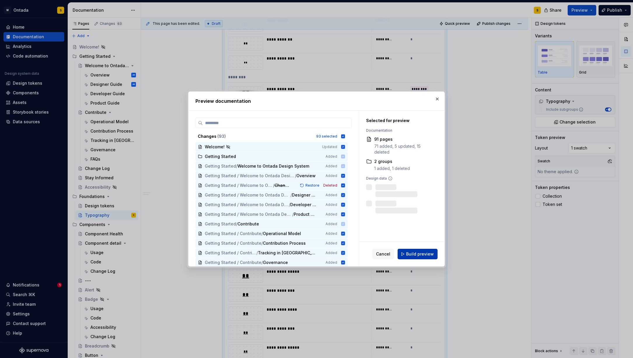
click at [425, 257] on button "Build preview" at bounding box center [418, 254] width 40 height 11
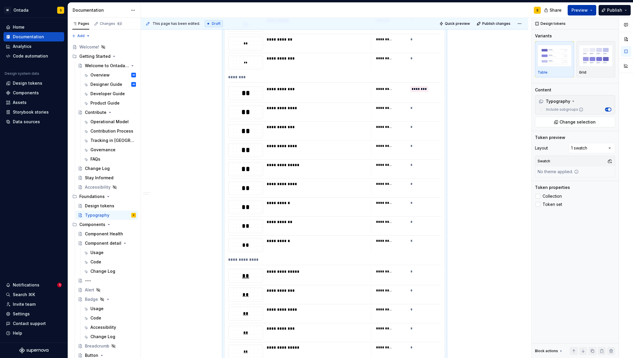
click at [596, 10] on button "Preview" at bounding box center [582, 10] width 29 height 11
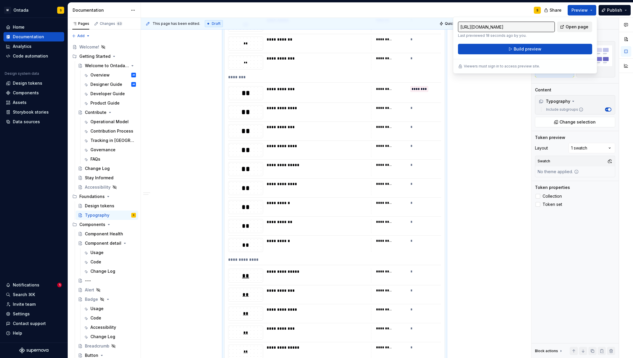
click at [576, 28] on span "Open page" at bounding box center [577, 27] width 23 height 6
type textarea "*"
